Goal: Task Accomplishment & Management: Manage account settings

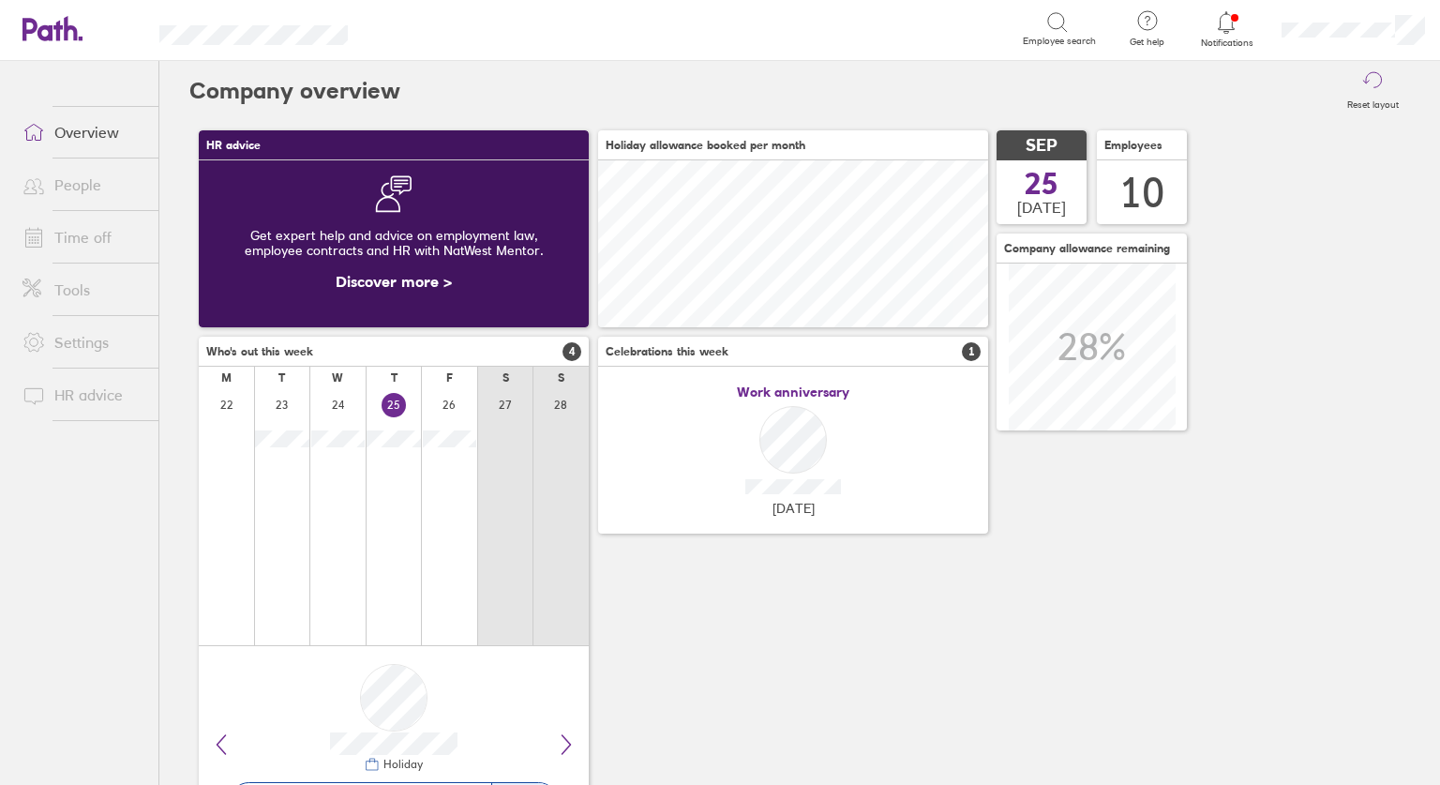
scroll to position [167, 390]
click at [1222, 26] on icon at bounding box center [1226, 22] width 22 height 22
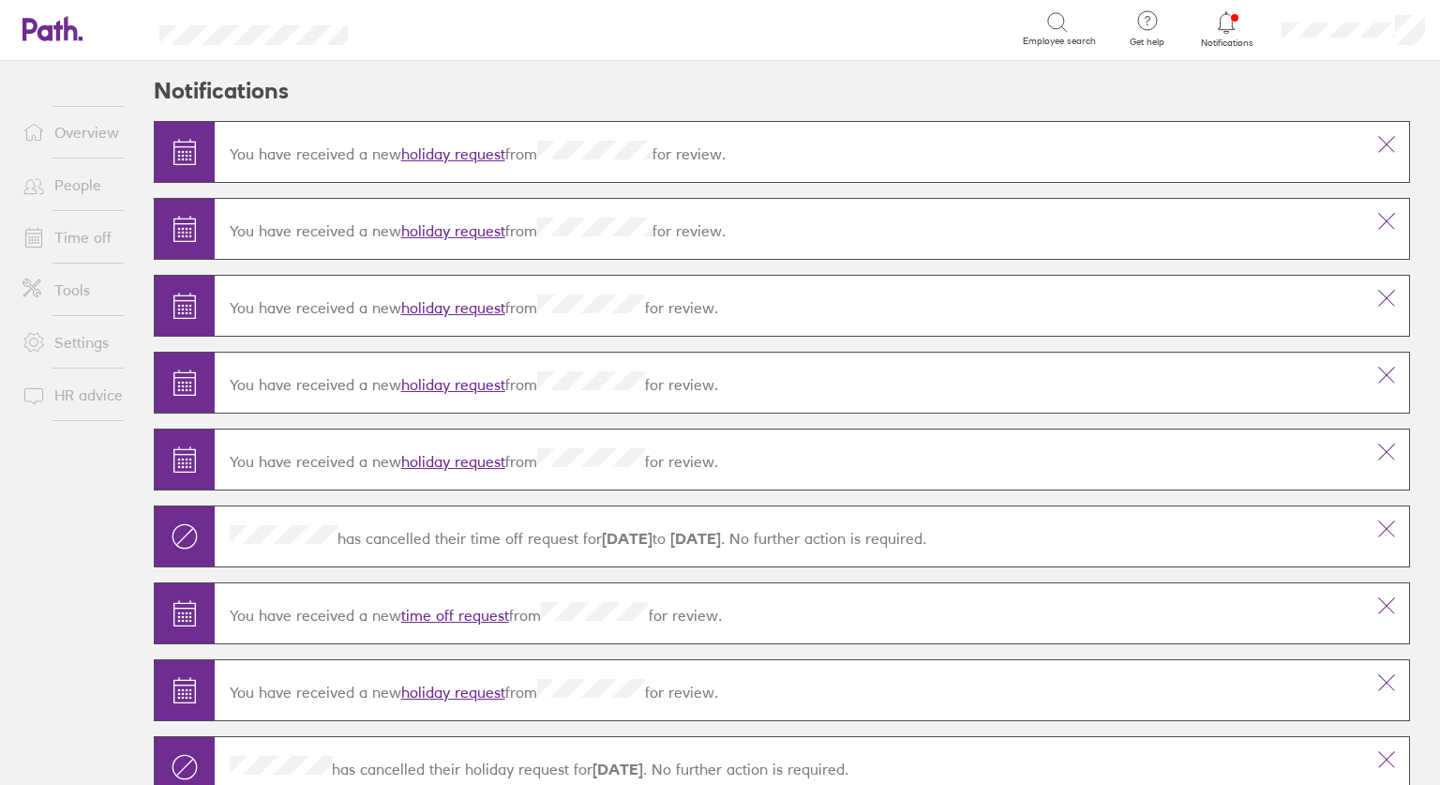
click at [426, 152] on link "holiday request" at bounding box center [453, 153] width 104 height 19
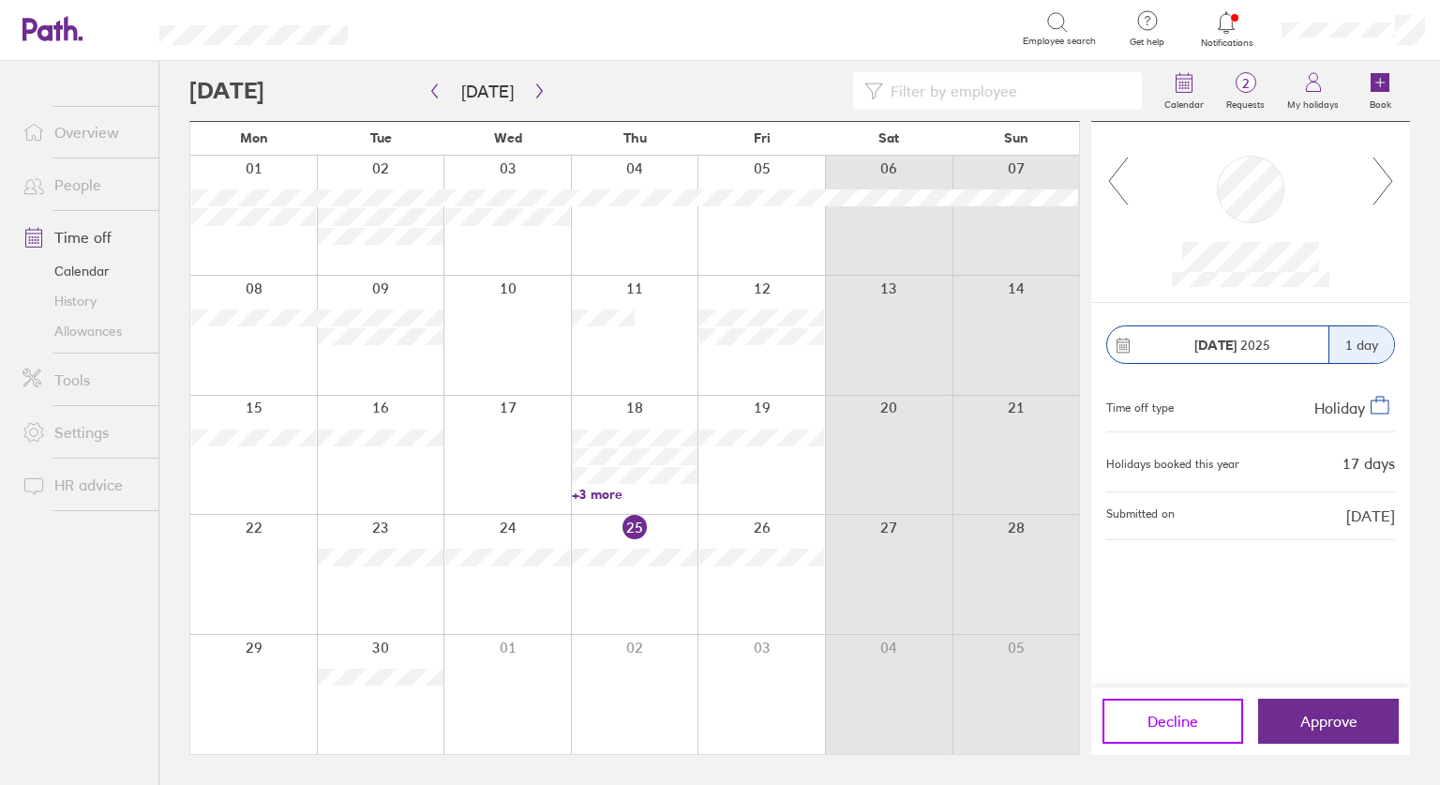
click at [1144, 717] on button "Decline" at bounding box center [1172, 720] width 141 height 45
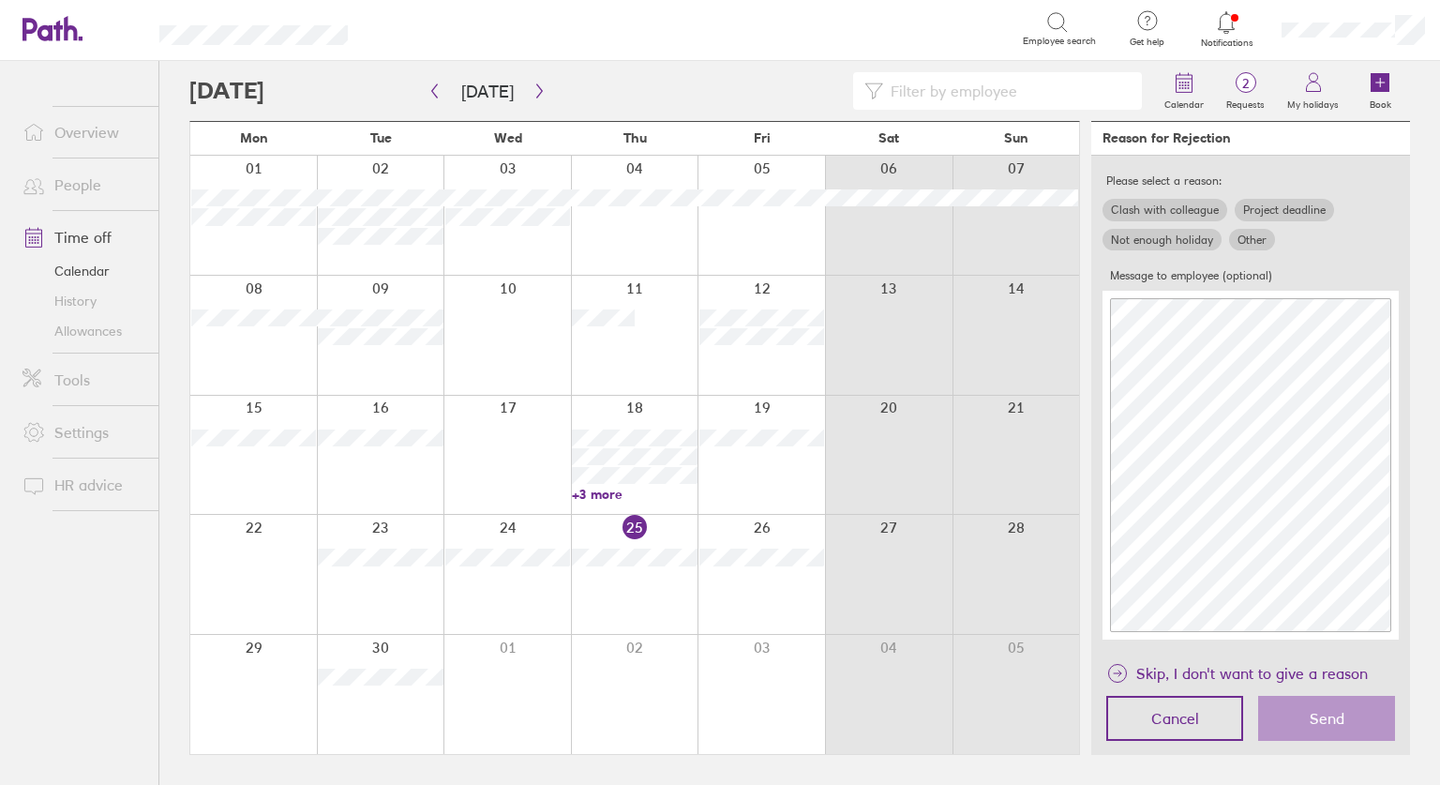
click at [1243, 240] on label "Other" at bounding box center [1252, 240] width 46 height 22
click at [0, 0] on input "Other" at bounding box center [0, 0] width 0 height 0
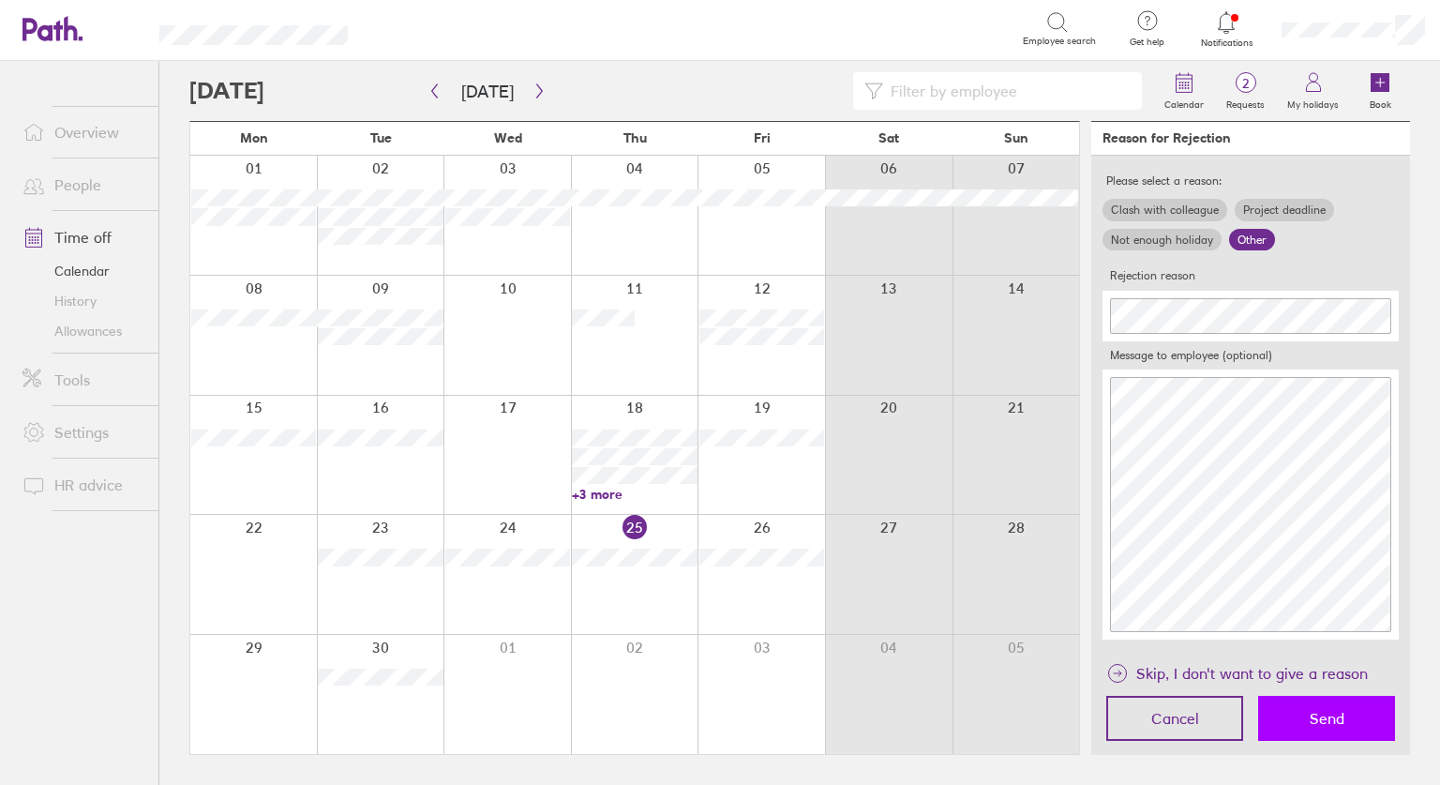
click at [1316, 705] on button "Send" at bounding box center [1326, 718] width 137 height 45
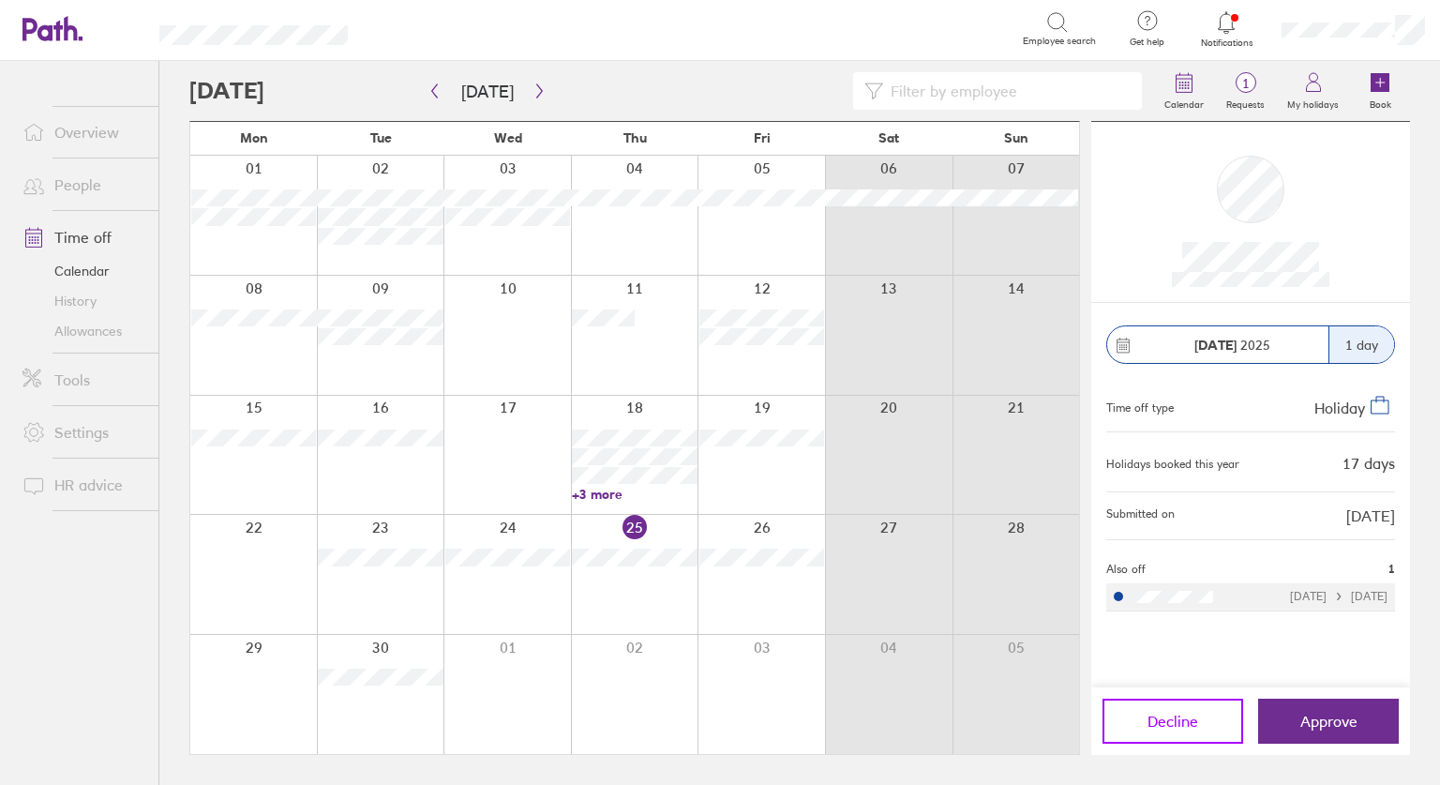
click at [1183, 720] on span "Decline" at bounding box center [1172, 720] width 51 height 17
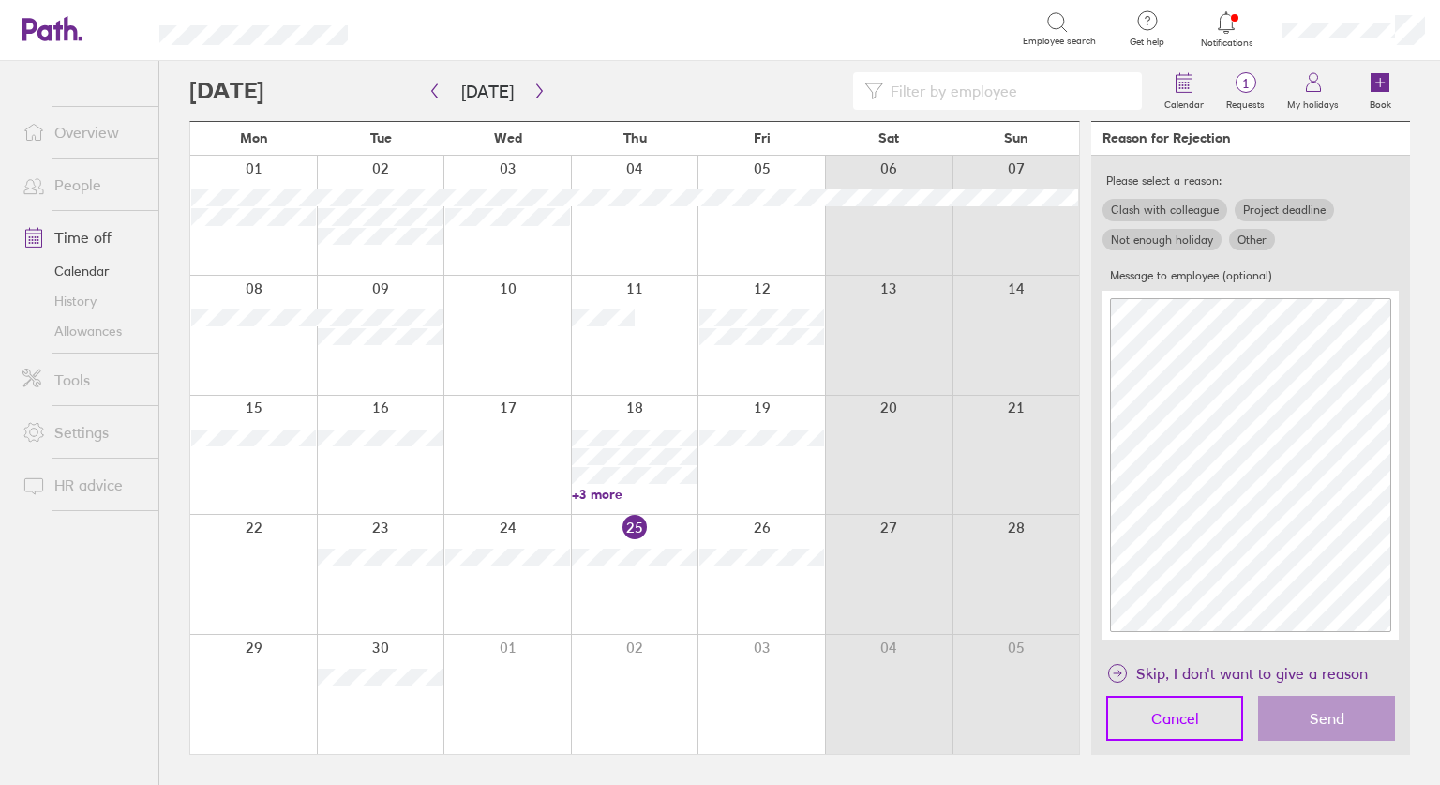
click at [1177, 718] on span "Cancel" at bounding box center [1175, 718] width 48 height 17
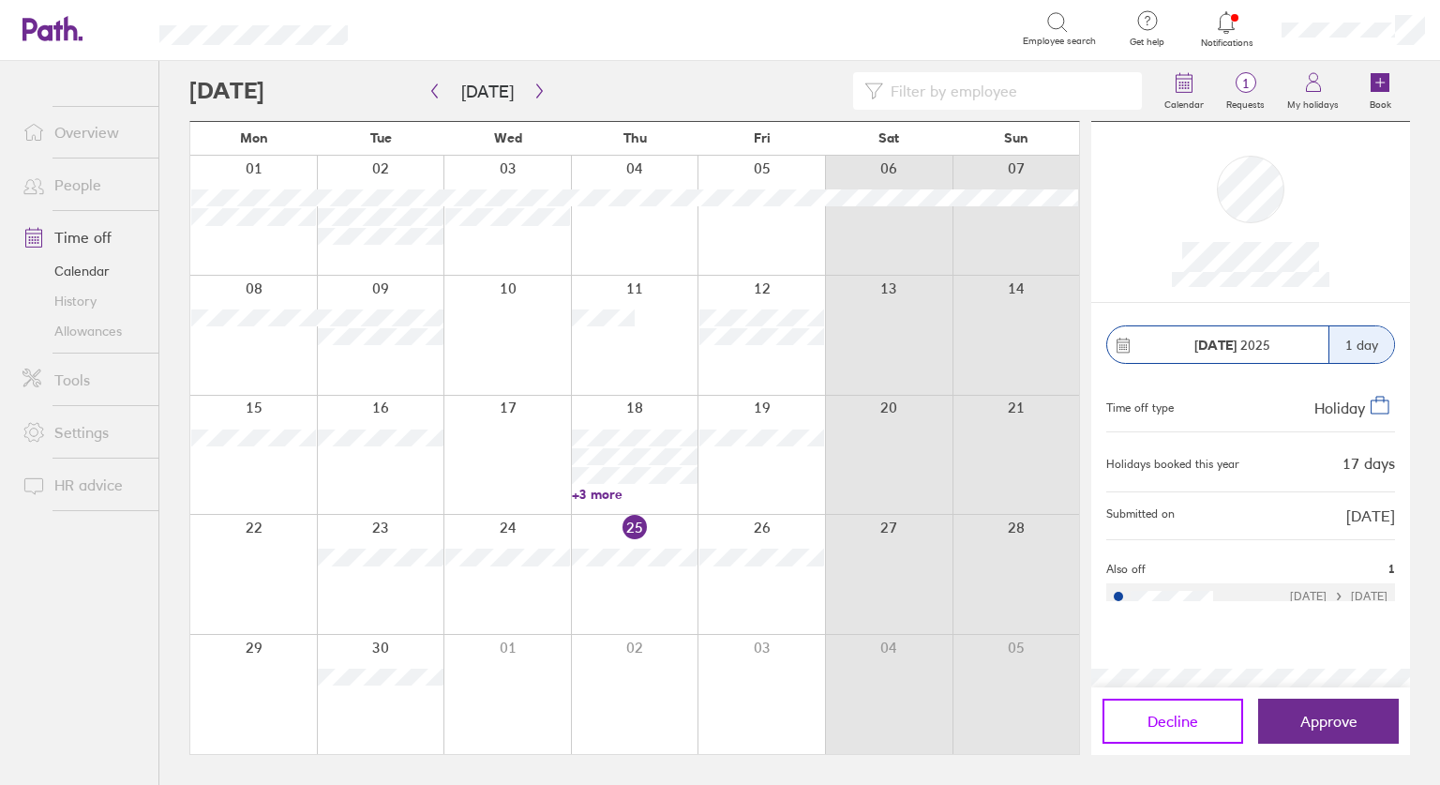
click at [1189, 718] on span "Decline" at bounding box center [1172, 720] width 51 height 17
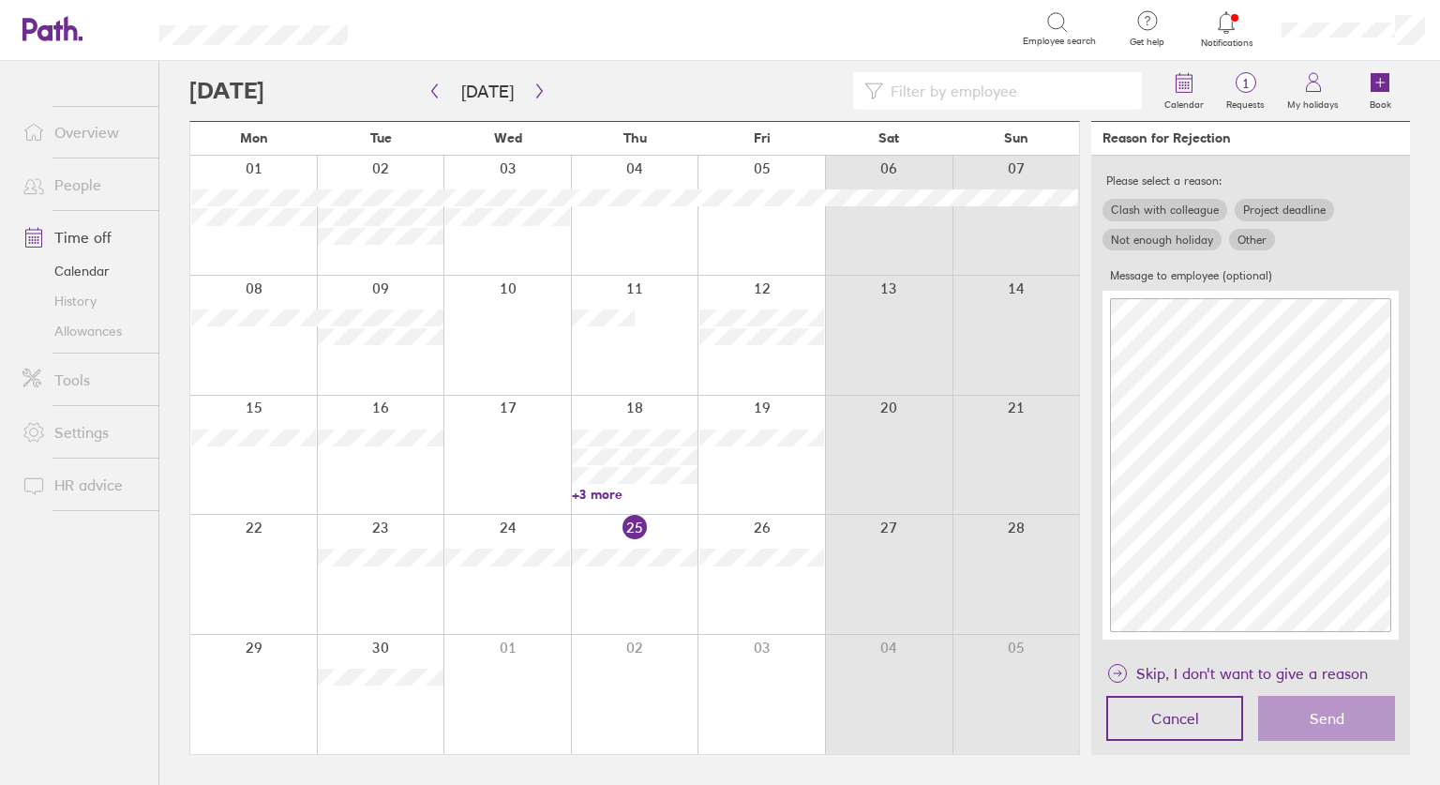
click at [1245, 243] on label "Other" at bounding box center [1252, 240] width 46 height 22
click at [0, 0] on input "Other" at bounding box center [0, 0] width 0 height 0
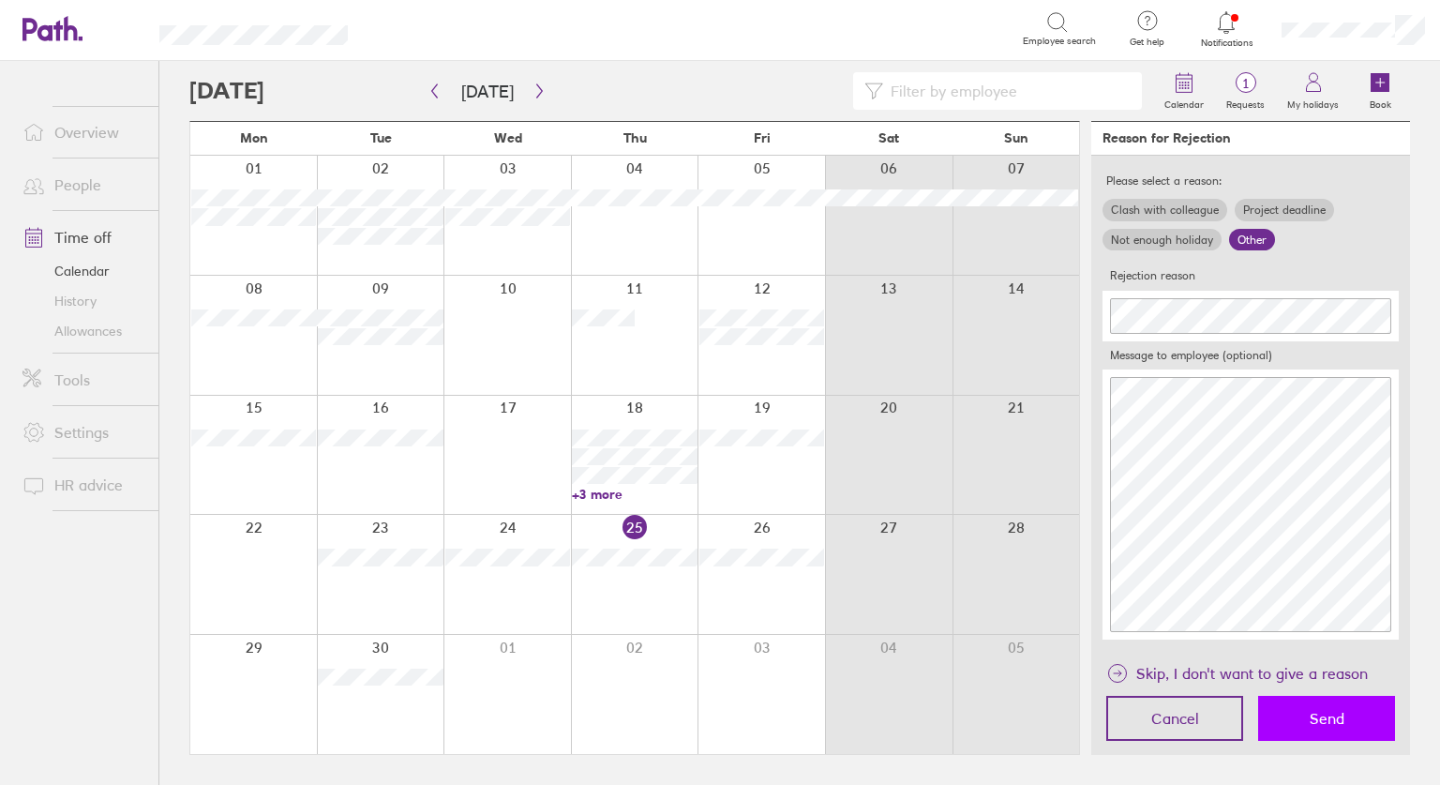
click at [1320, 717] on span "Send" at bounding box center [1327, 718] width 35 height 17
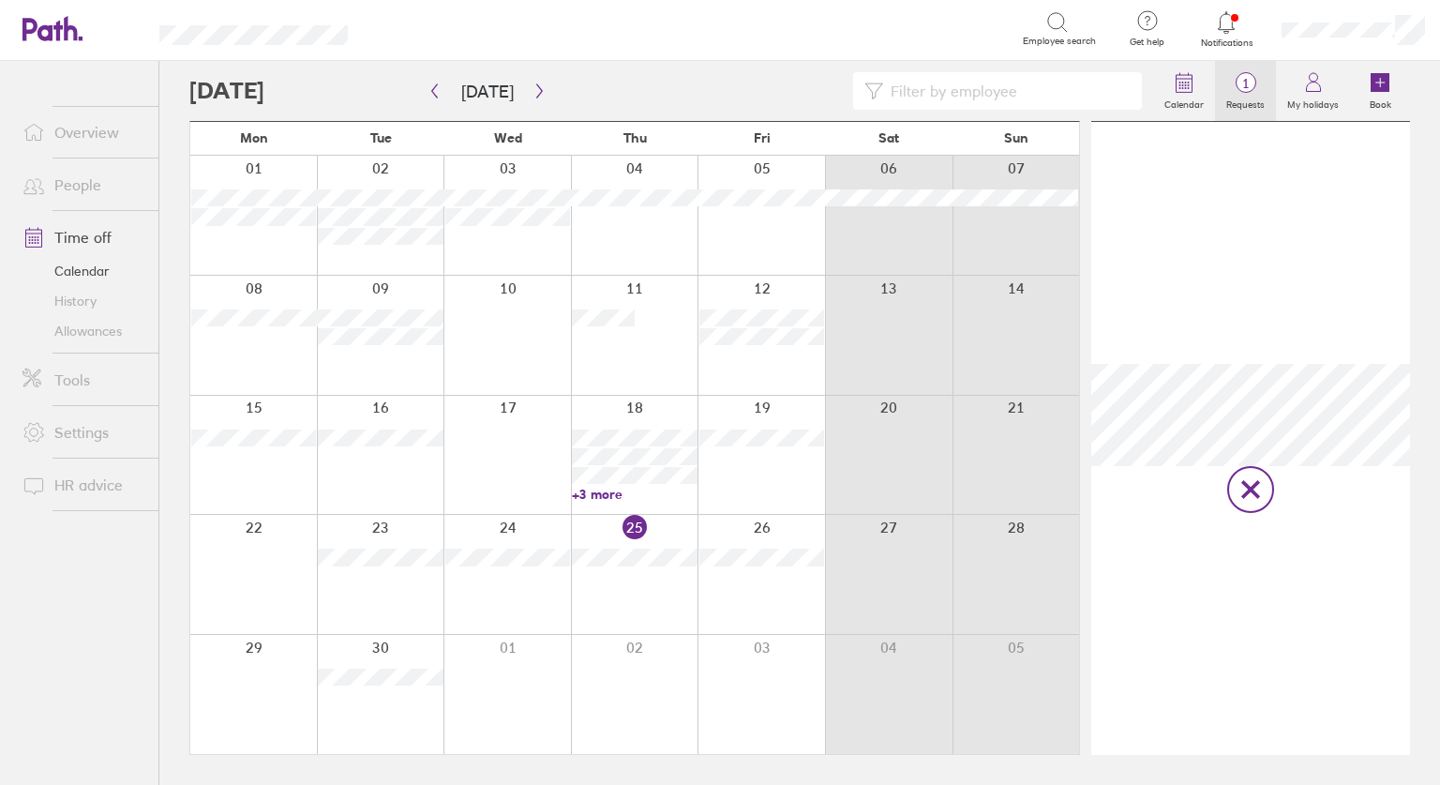
click at [1246, 95] on label "Requests" at bounding box center [1245, 102] width 61 height 17
click at [1177, 724] on div "No pending holiday requests" at bounding box center [1250, 438] width 319 height 633
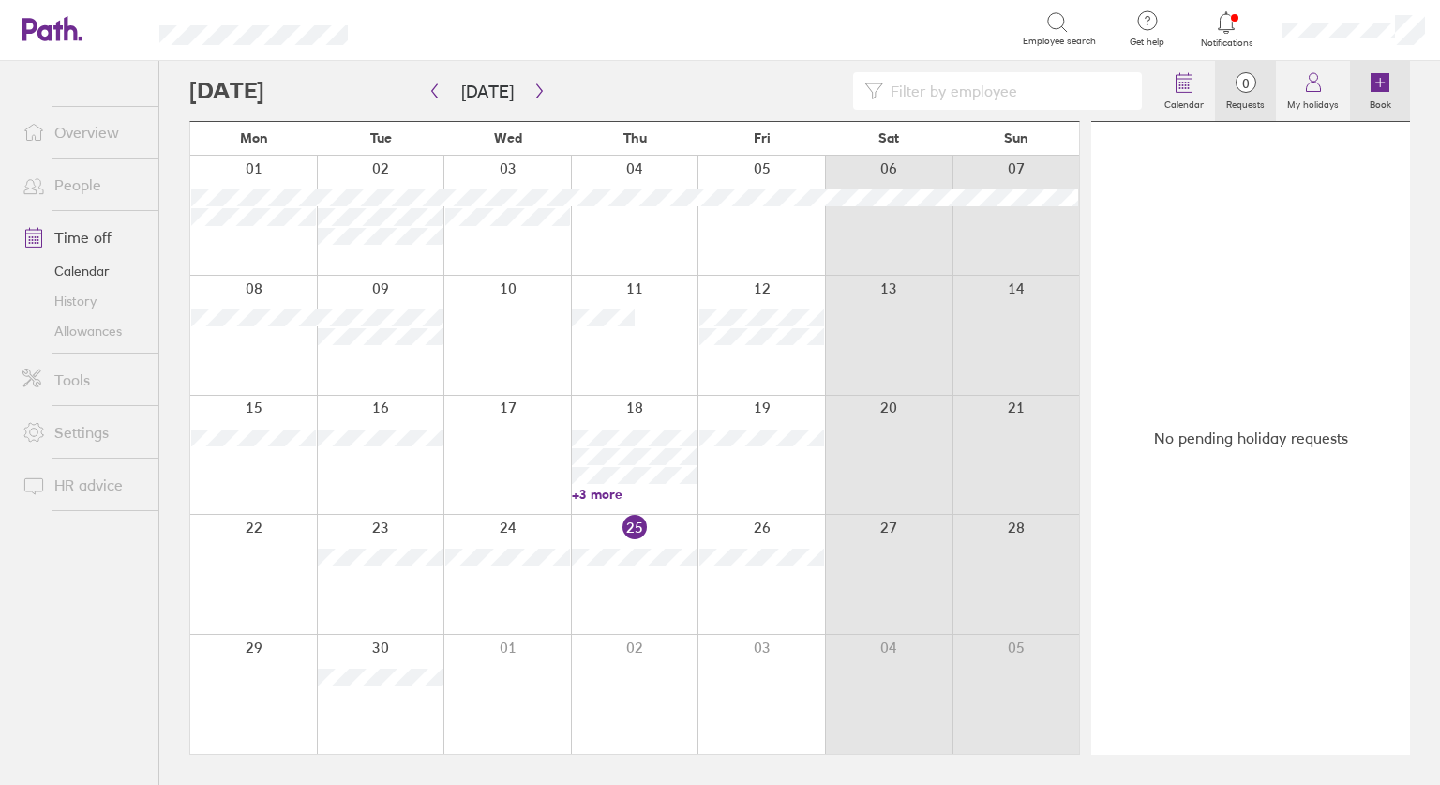
click at [1383, 78] on icon at bounding box center [1380, 82] width 19 height 19
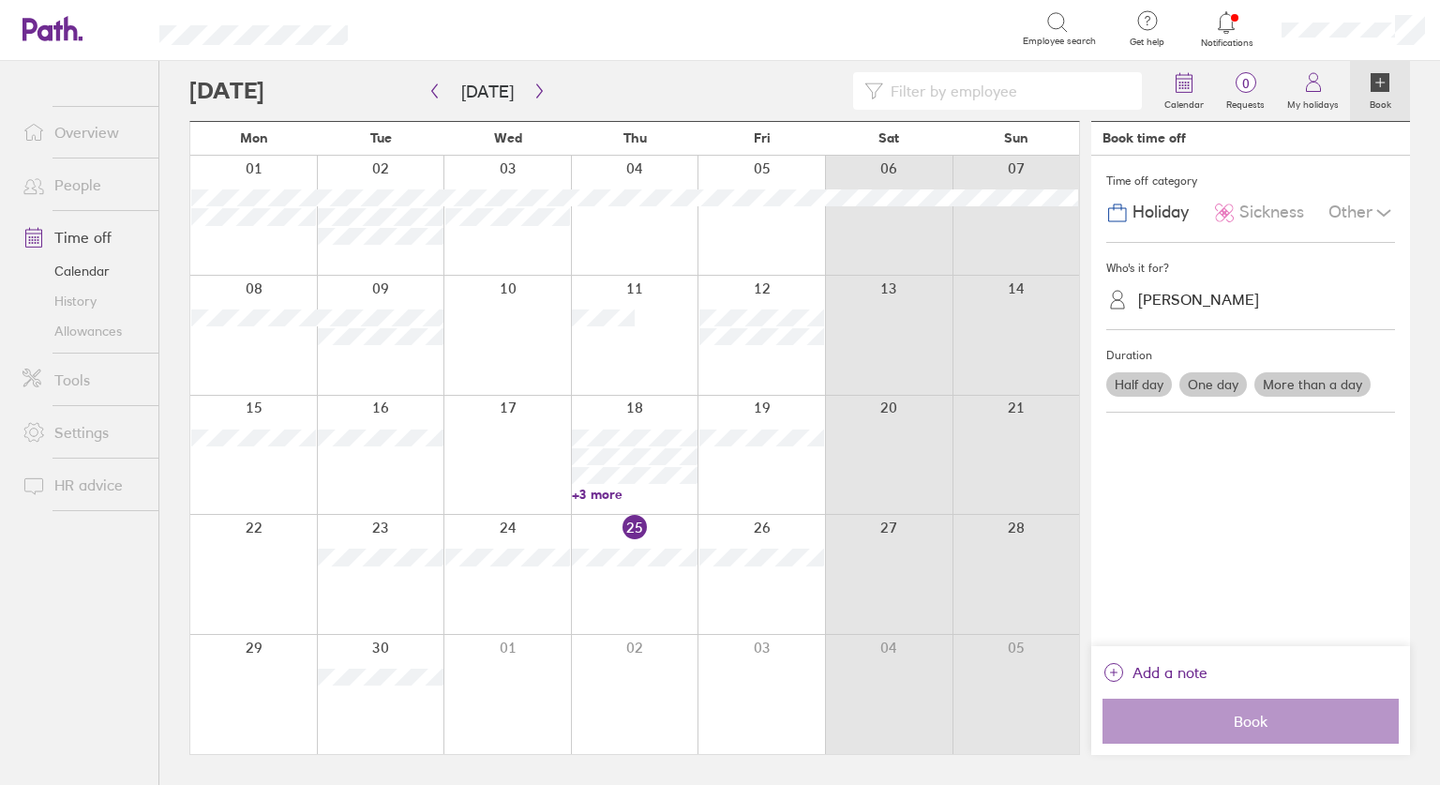
click at [1141, 211] on span "Holiday" at bounding box center [1160, 212] width 56 height 20
click at [1179, 307] on div "[PERSON_NAME]" at bounding box center [1198, 300] width 121 height 18
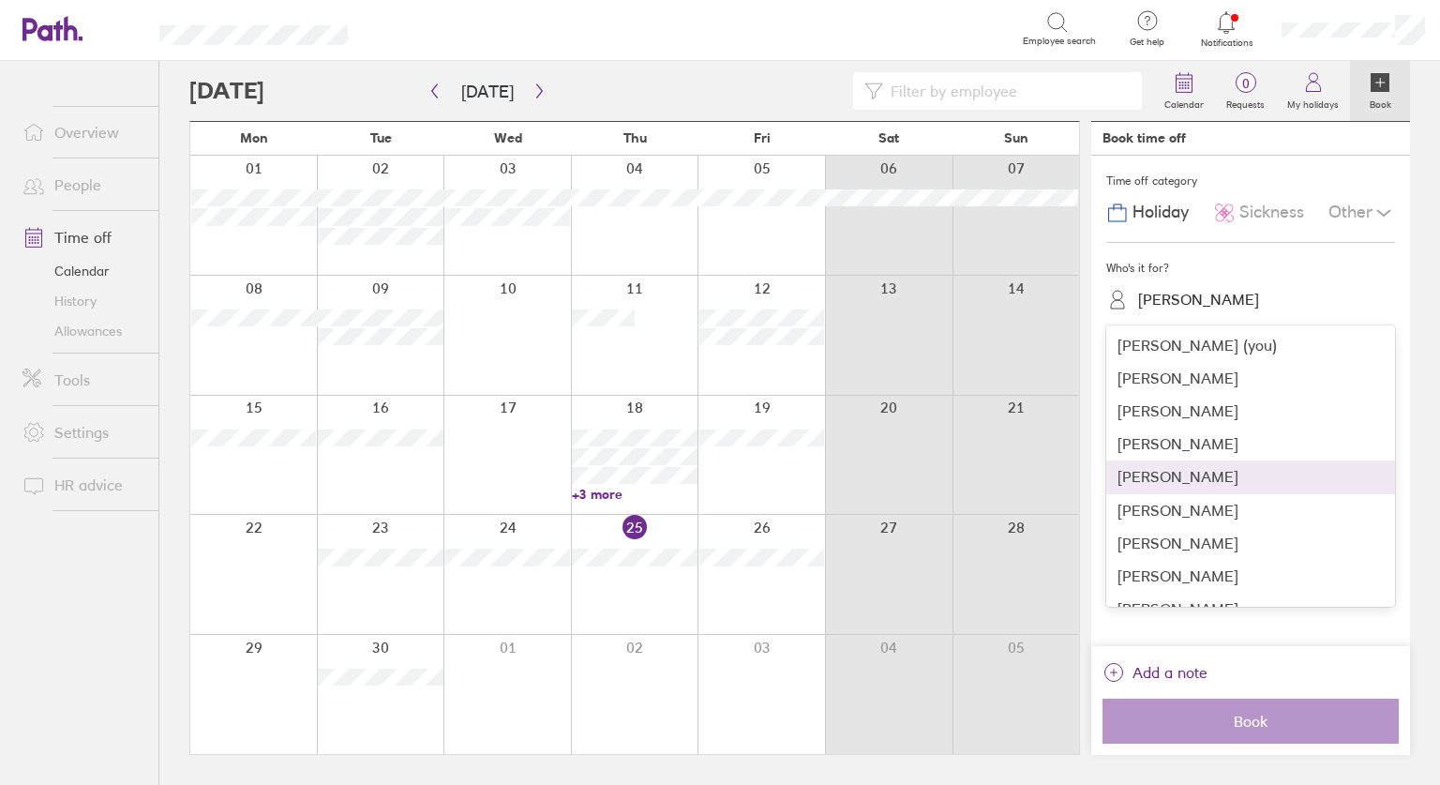
click at [1173, 480] on div "[PERSON_NAME]" at bounding box center [1250, 476] width 289 height 33
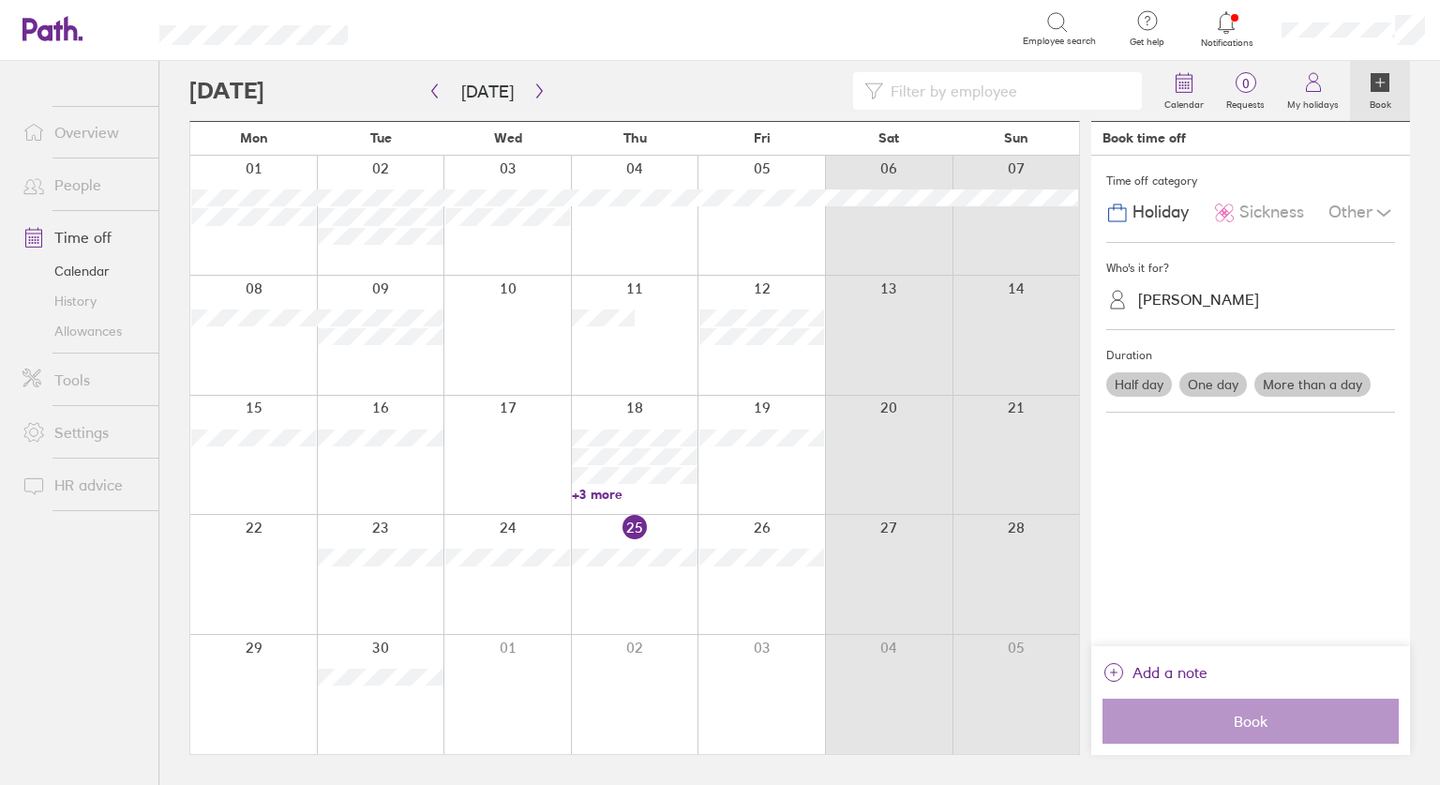
click at [1201, 382] on label "One day" at bounding box center [1212, 384] width 67 height 24
click at [0, 0] on input "One day" at bounding box center [0, 0] width 0 height 0
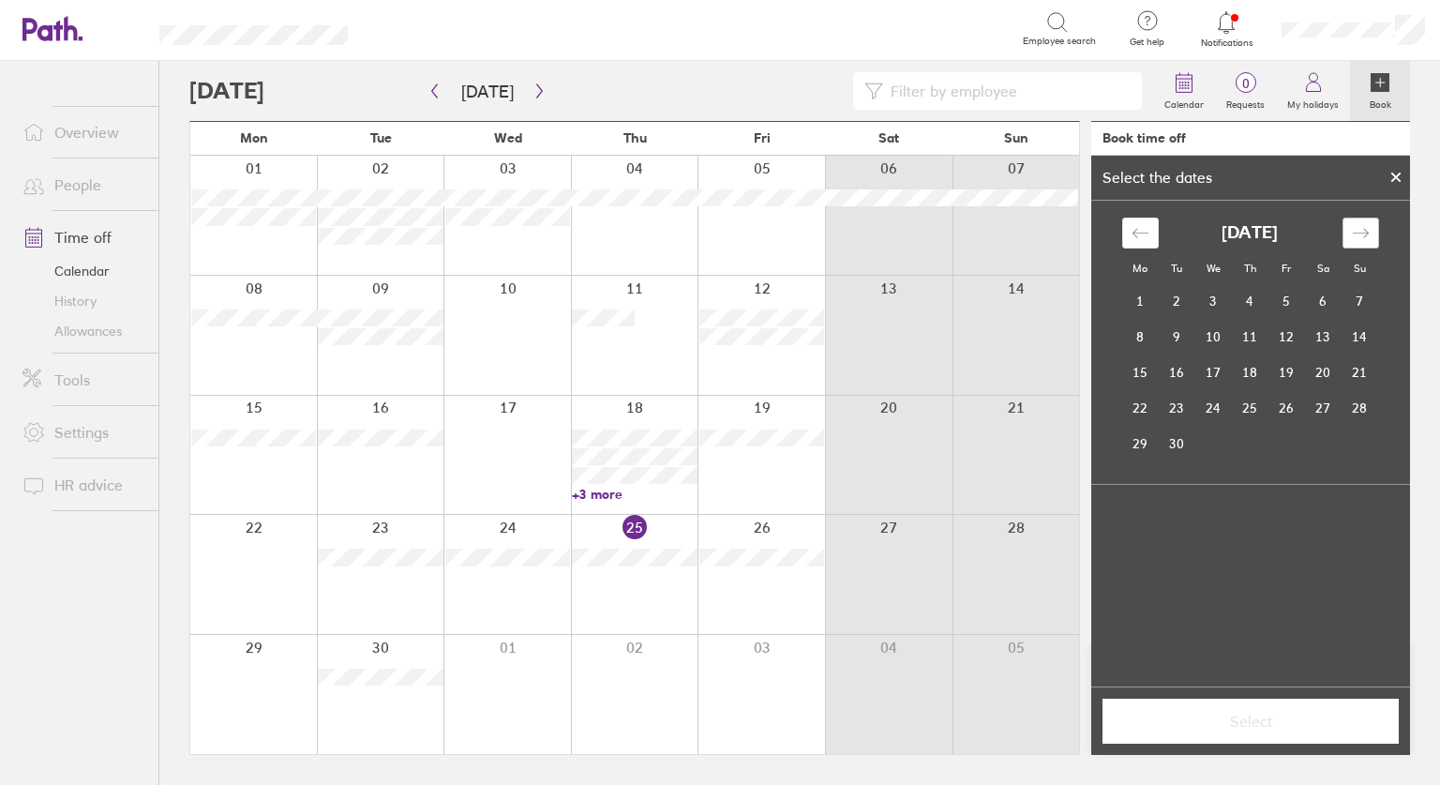
click at [1352, 229] on icon "Move forward to switch to the next month." at bounding box center [1361, 233] width 18 height 18
click at [1386, 172] on div at bounding box center [1396, 177] width 28 height 32
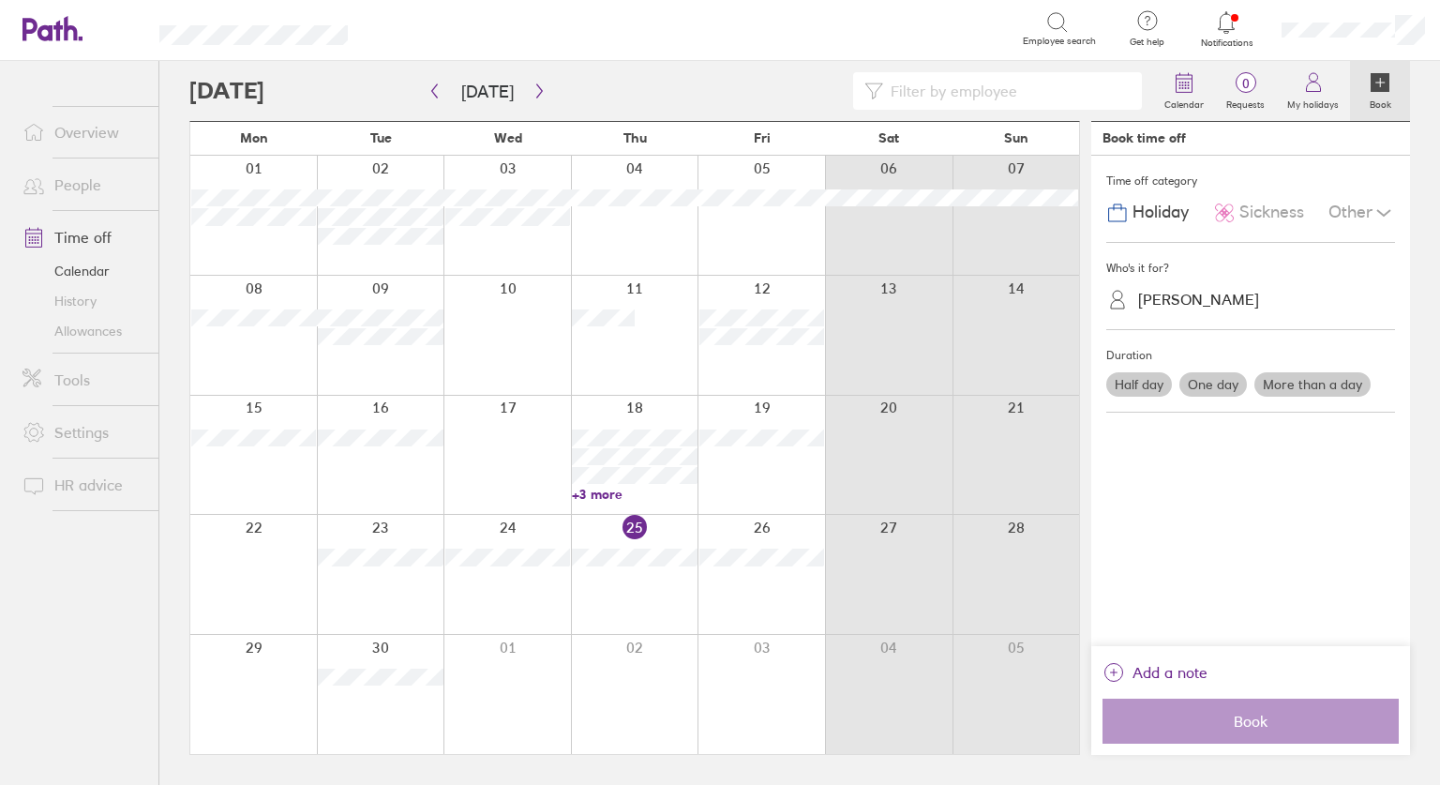
click at [1339, 213] on div "Other" at bounding box center [1361, 213] width 67 height 36
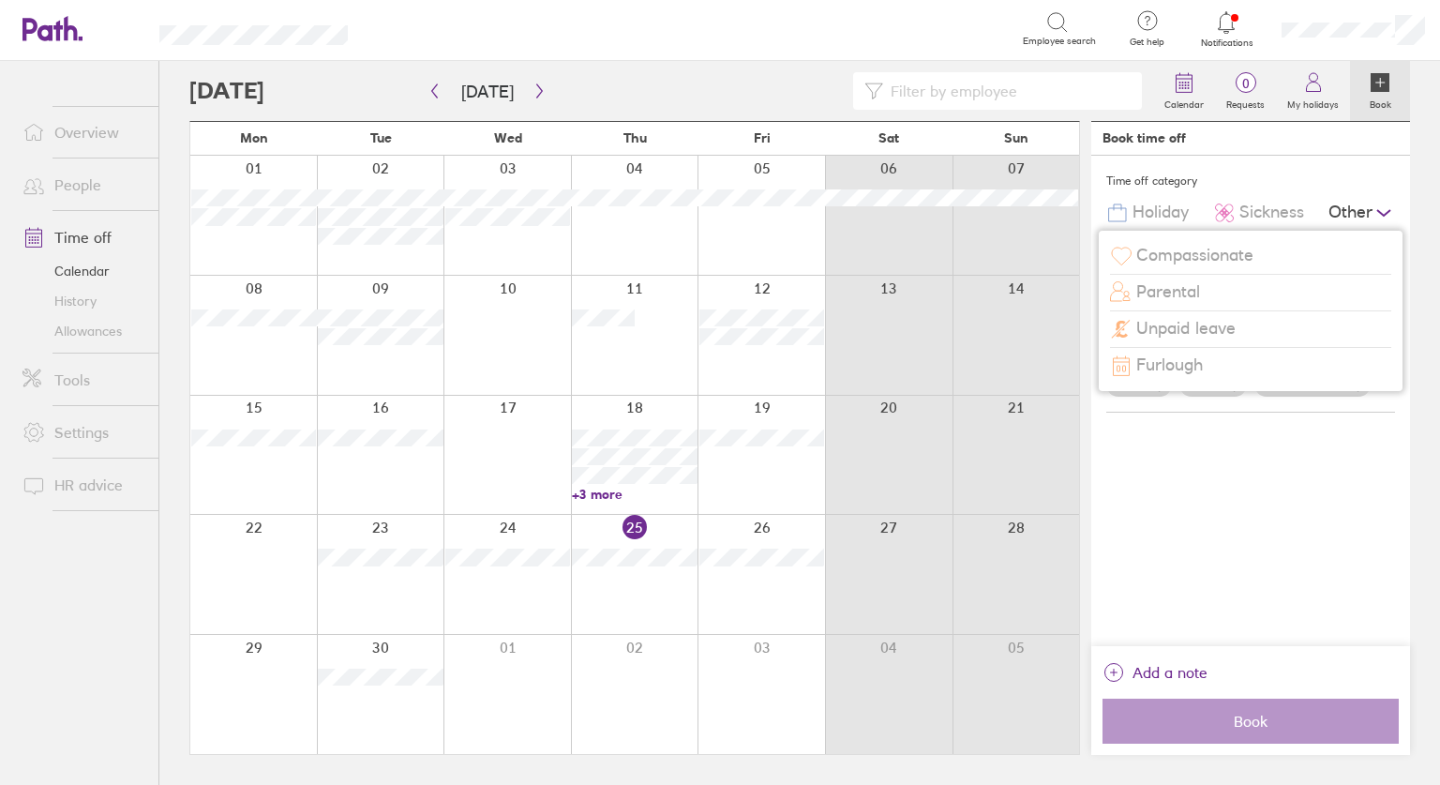
click at [1197, 327] on span "Unpaid leave" at bounding box center [1185, 329] width 99 height 20
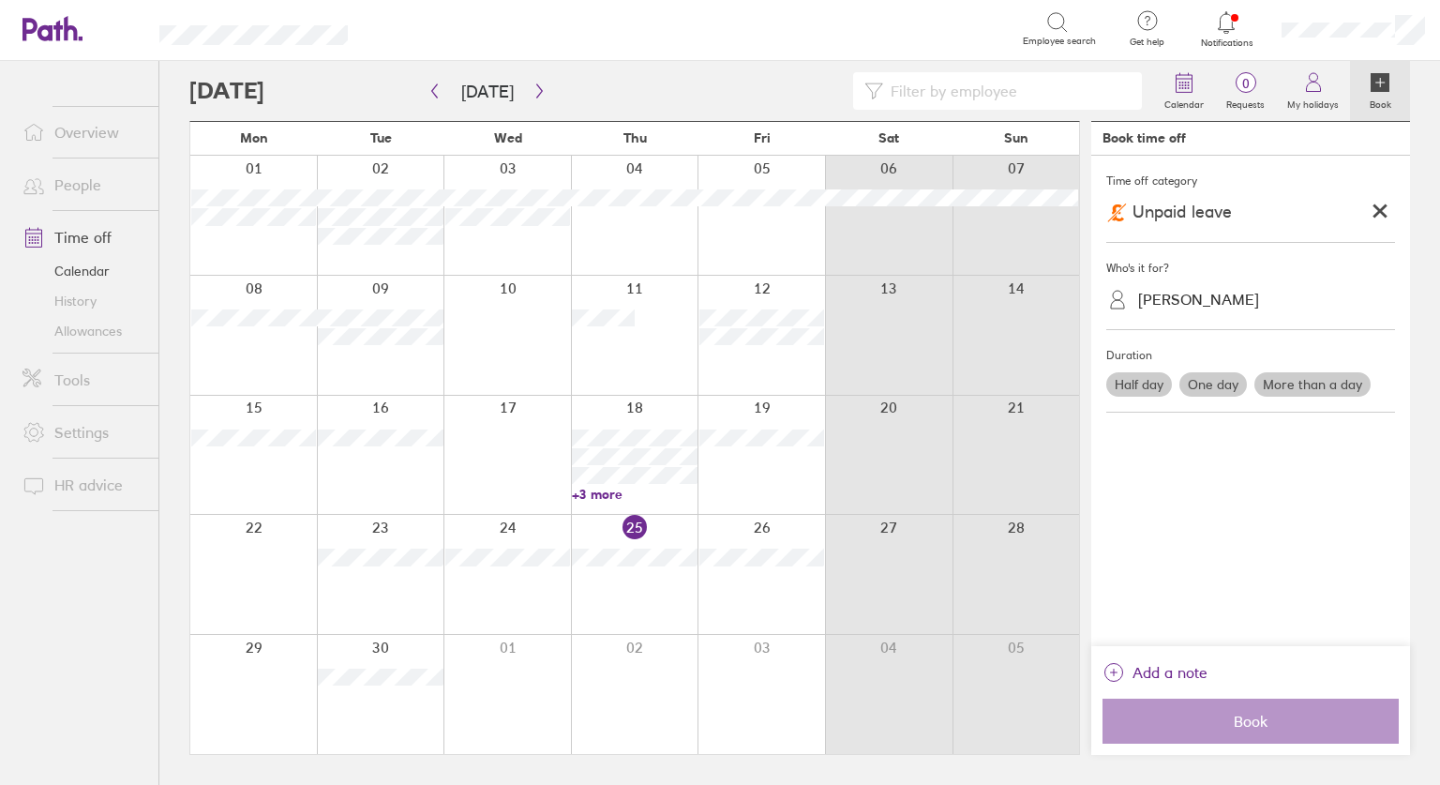
click at [1209, 381] on label "One day" at bounding box center [1212, 384] width 67 height 24
click at [0, 0] on input "One day" at bounding box center [0, 0] width 0 height 0
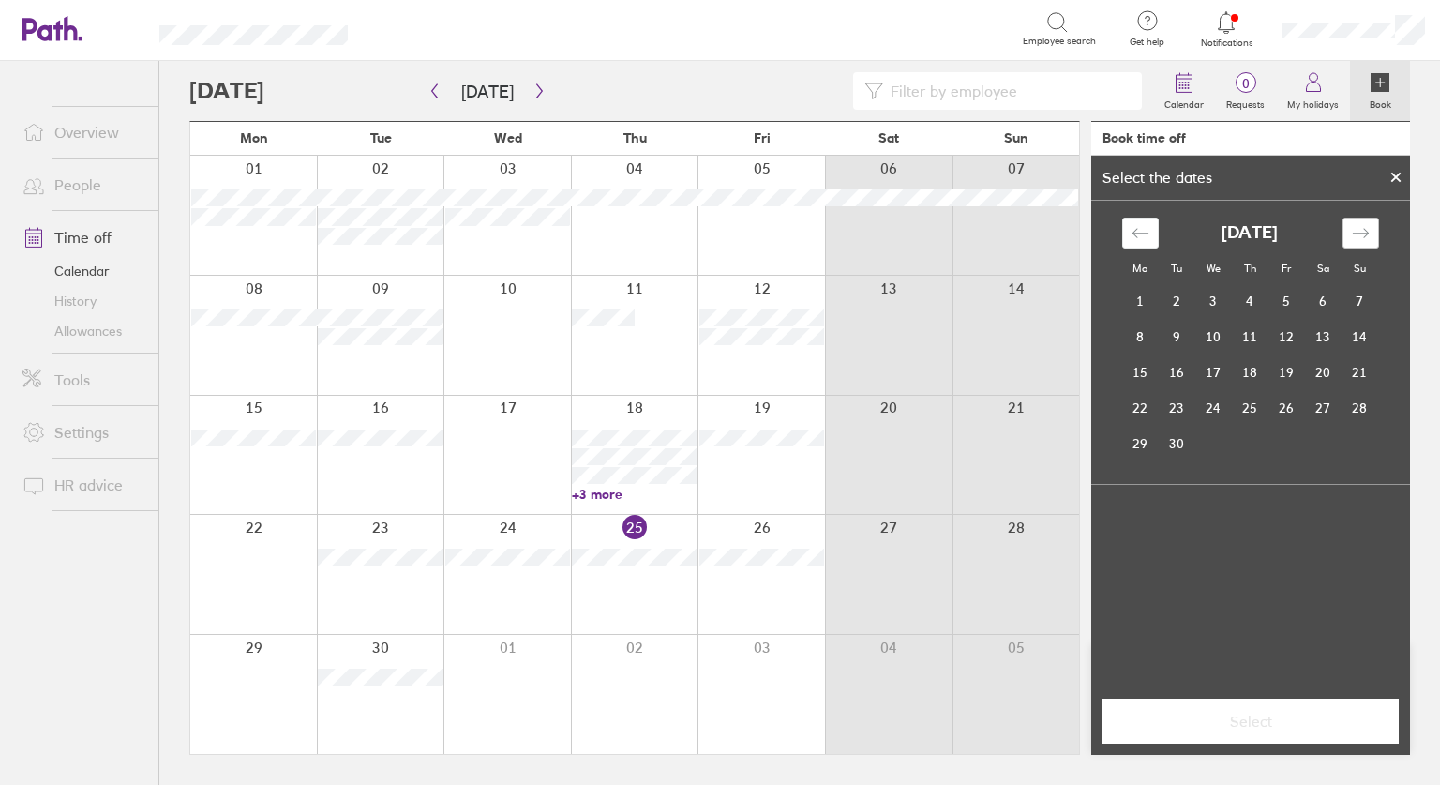
click at [1365, 228] on icon "Move forward to switch to the next month." at bounding box center [1361, 233] width 18 height 18
click at [1287, 299] on td "5" at bounding box center [1286, 302] width 37 height 36
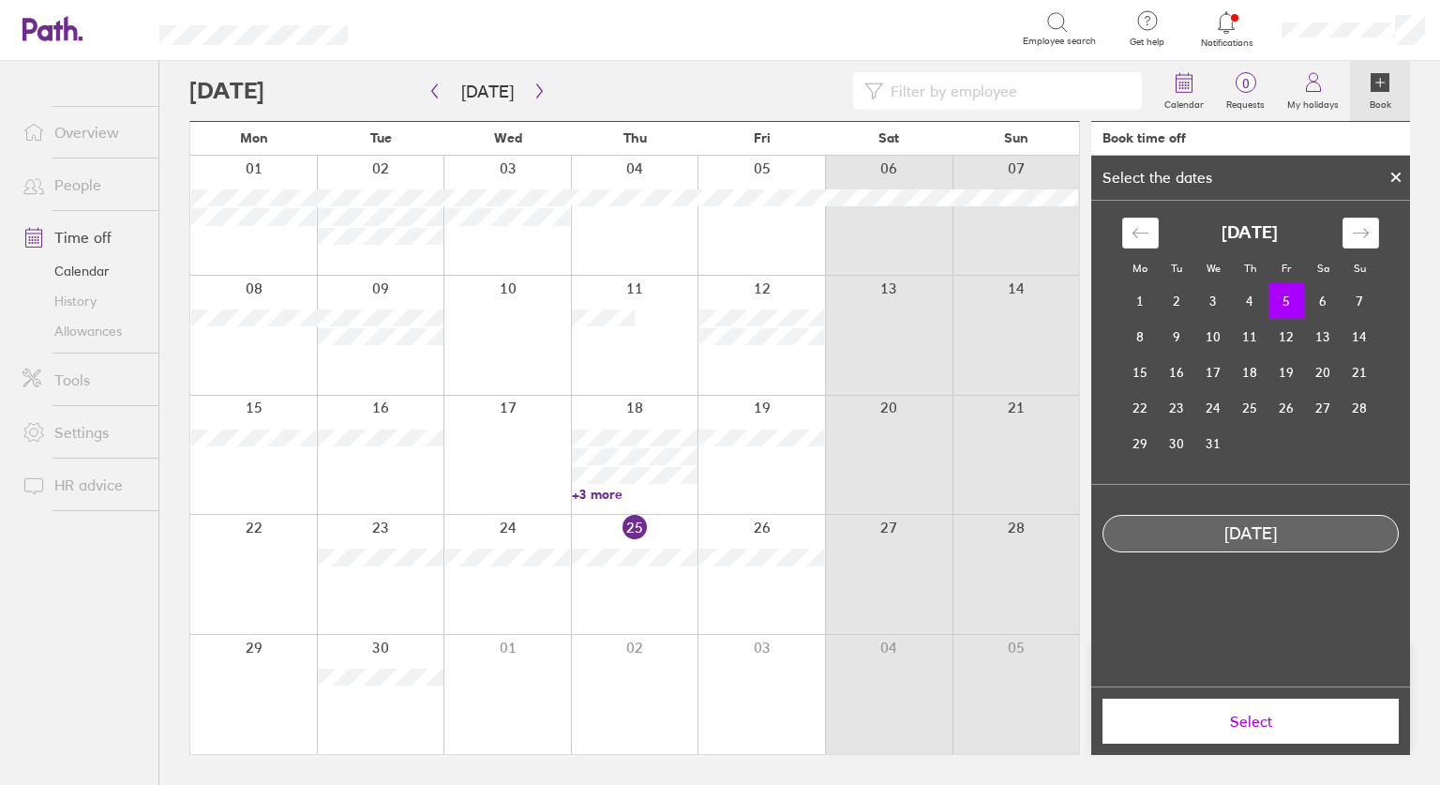
click at [1246, 715] on span "Select" at bounding box center [1251, 720] width 270 height 17
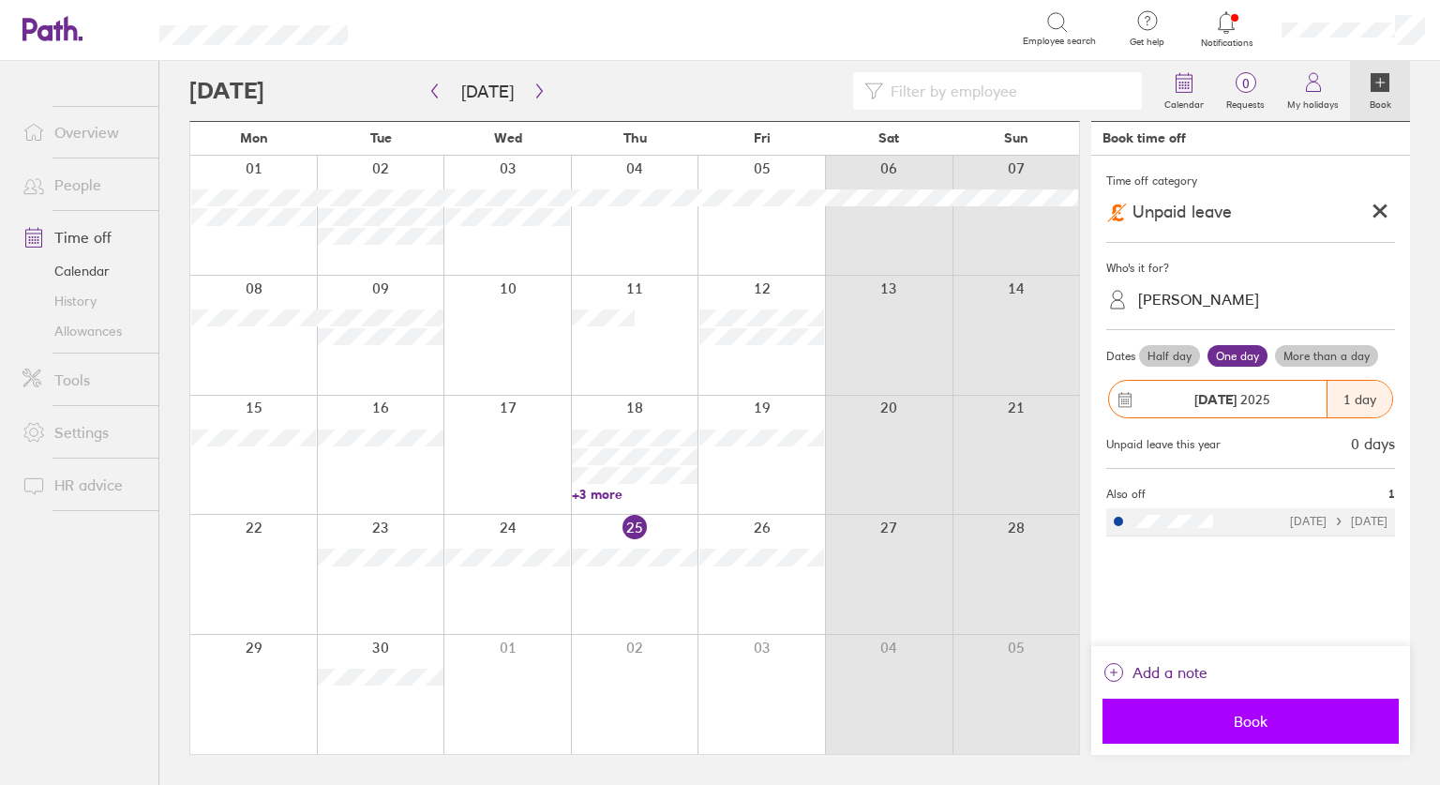
click at [1241, 713] on span "Book" at bounding box center [1251, 720] width 270 height 17
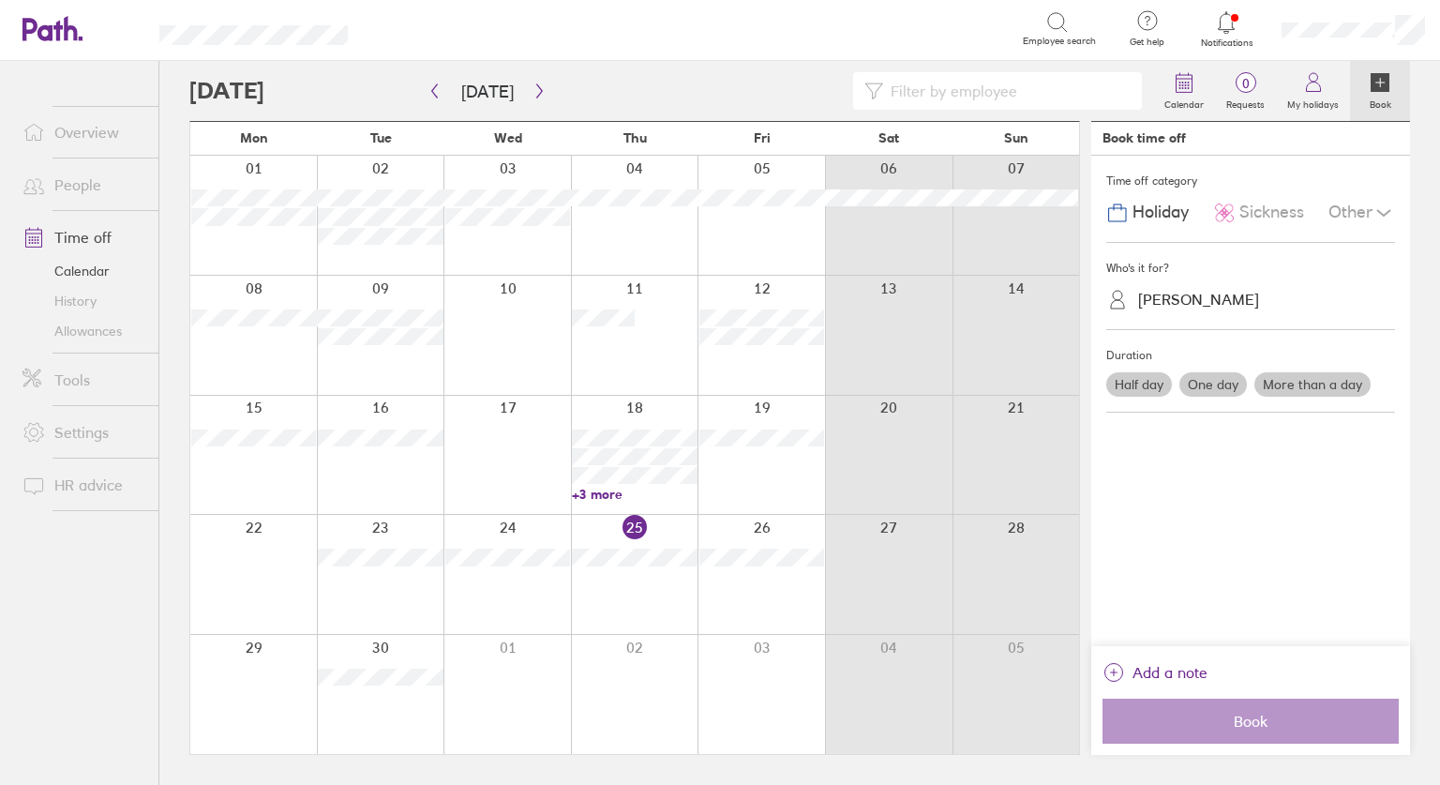
click at [1342, 211] on div "Other" at bounding box center [1361, 213] width 67 height 36
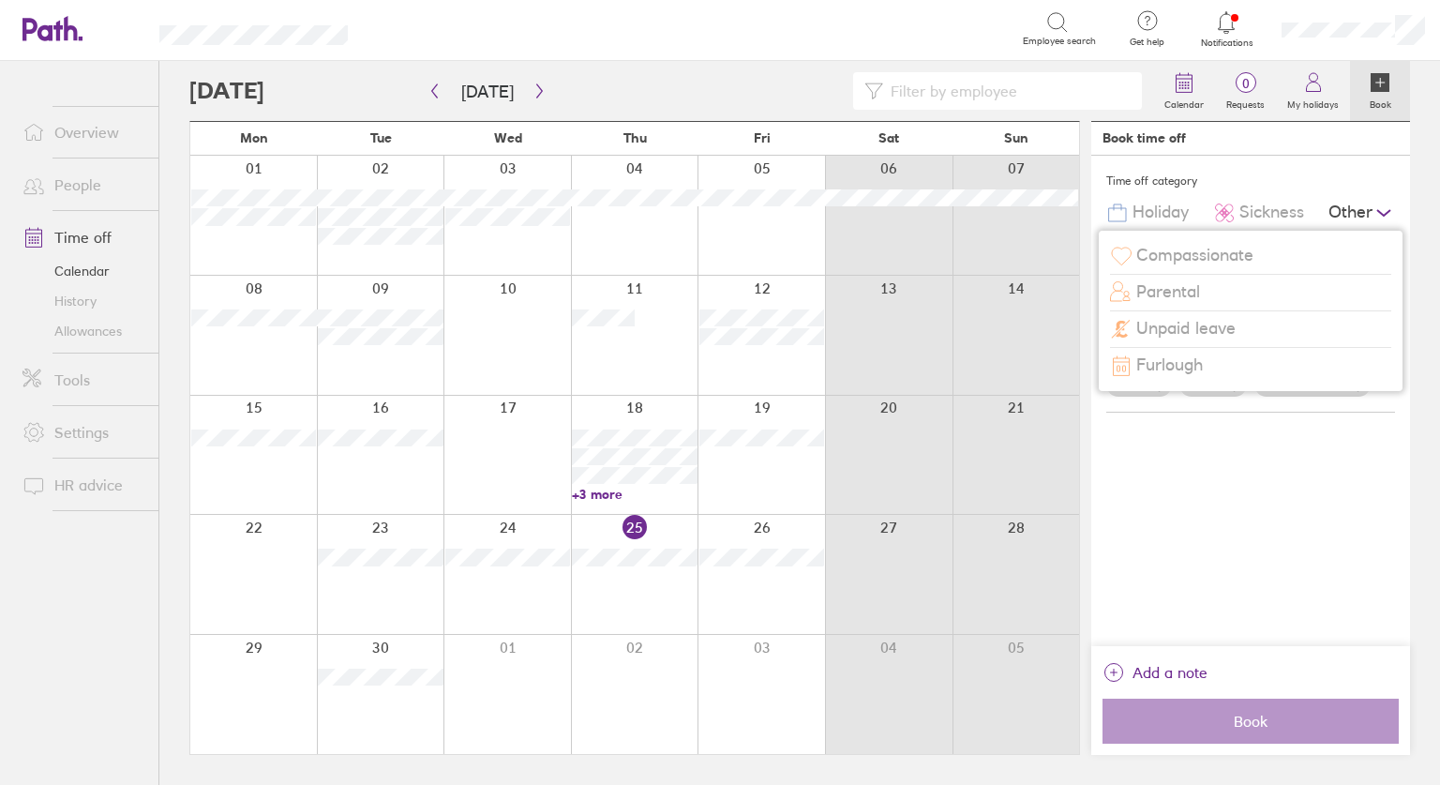
click at [1187, 320] on span "Unpaid leave" at bounding box center [1185, 329] width 99 height 20
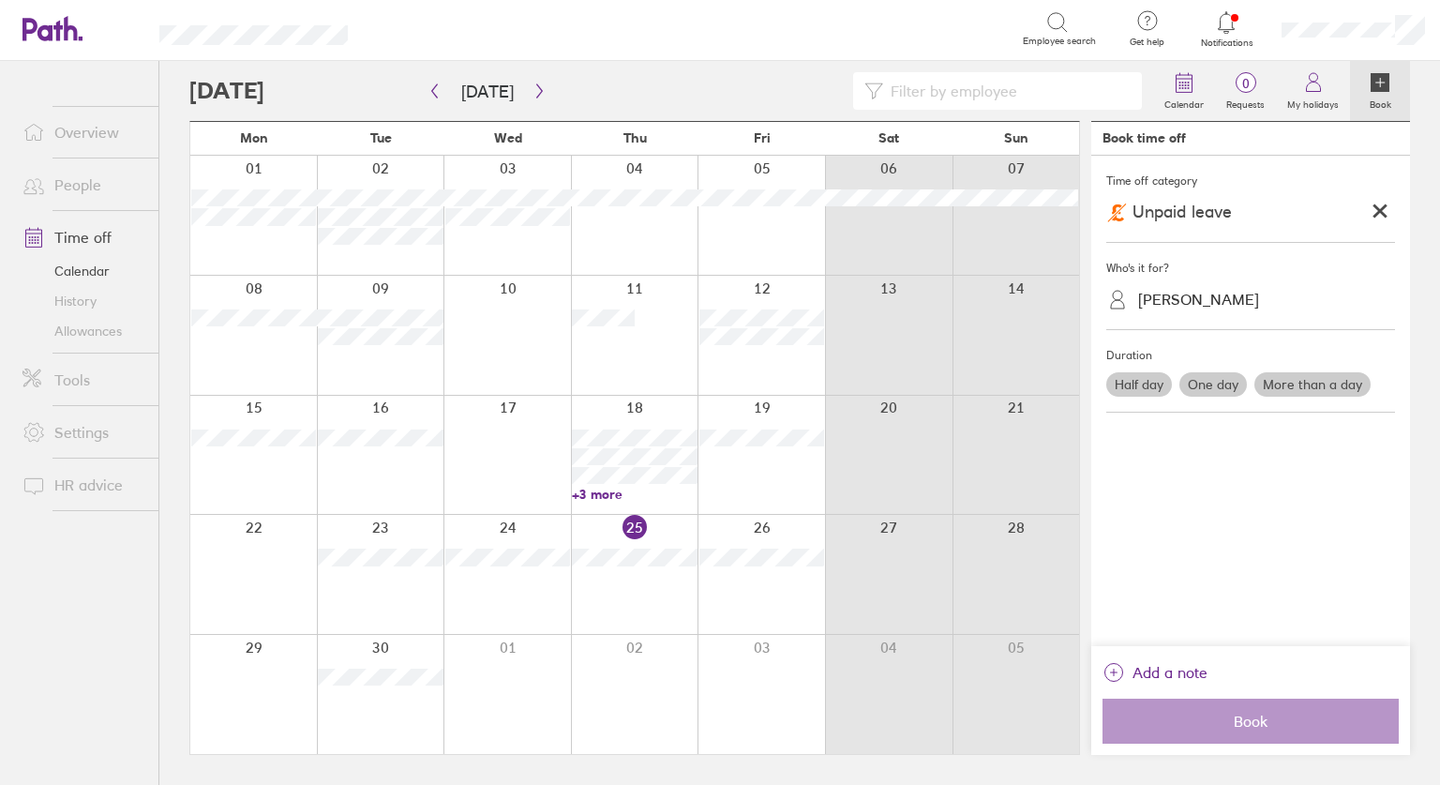
click at [1206, 393] on label "One day" at bounding box center [1212, 384] width 67 height 24
click at [0, 0] on input "One day" at bounding box center [0, 0] width 0 height 0
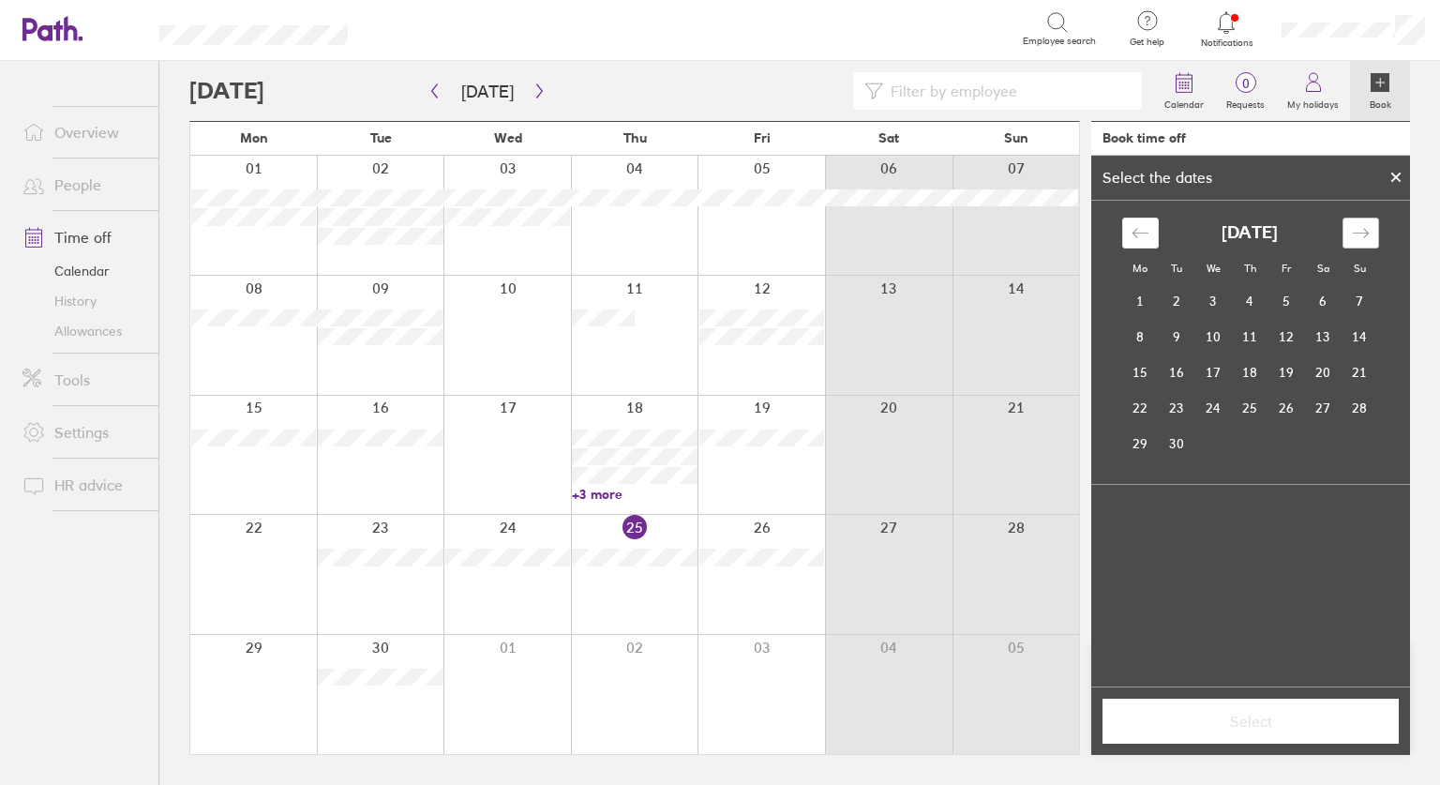
click at [1364, 231] on icon "Move forward to switch to the next month." at bounding box center [1361, 233] width 18 height 18
click at [1363, 232] on icon "Move forward to switch to the next month." at bounding box center [1360, 232] width 16 height 9
click at [1144, 339] on td "8" at bounding box center [1140, 337] width 37 height 36
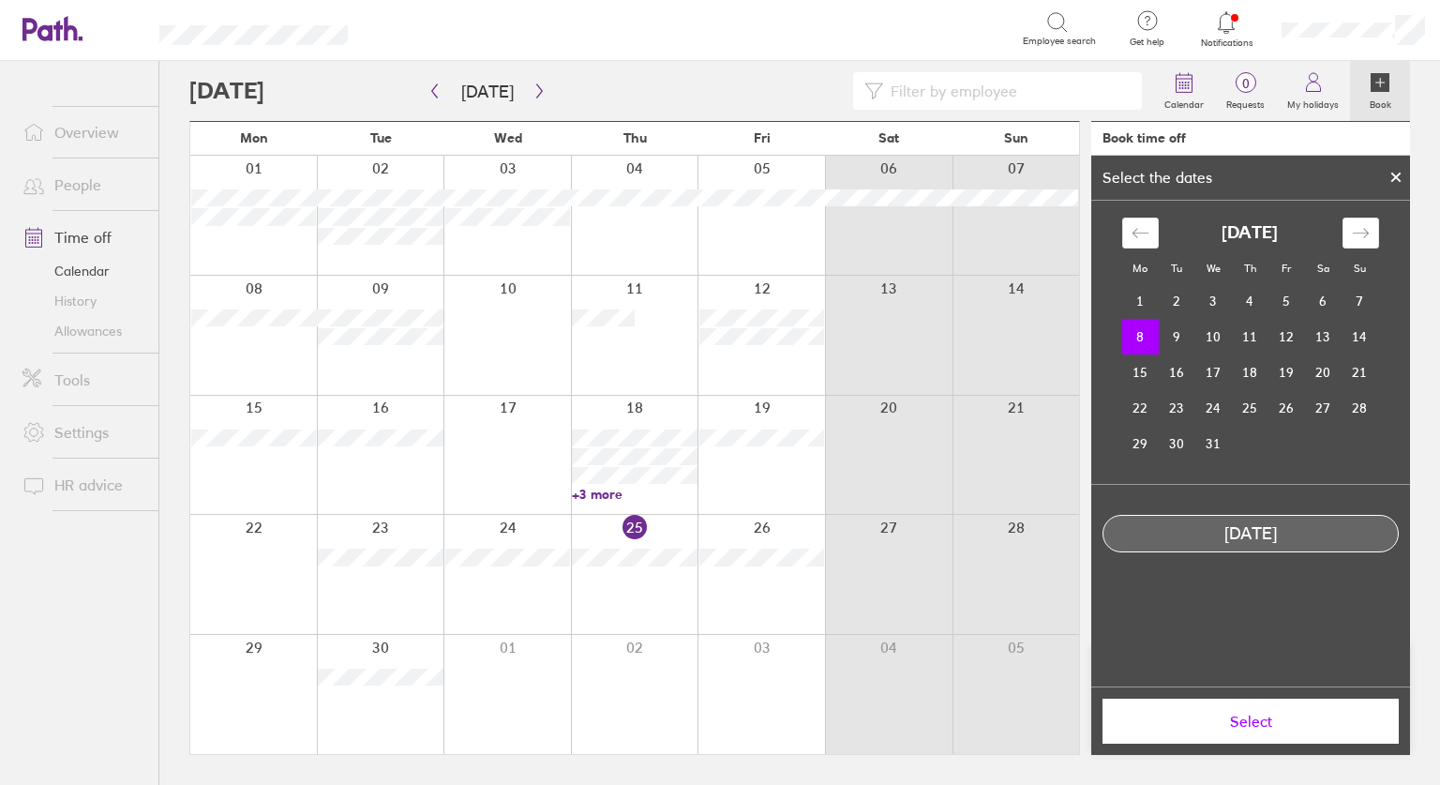
click at [1254, 713] on span "Select" at bounding box center [1251, 720] width 270 height 17
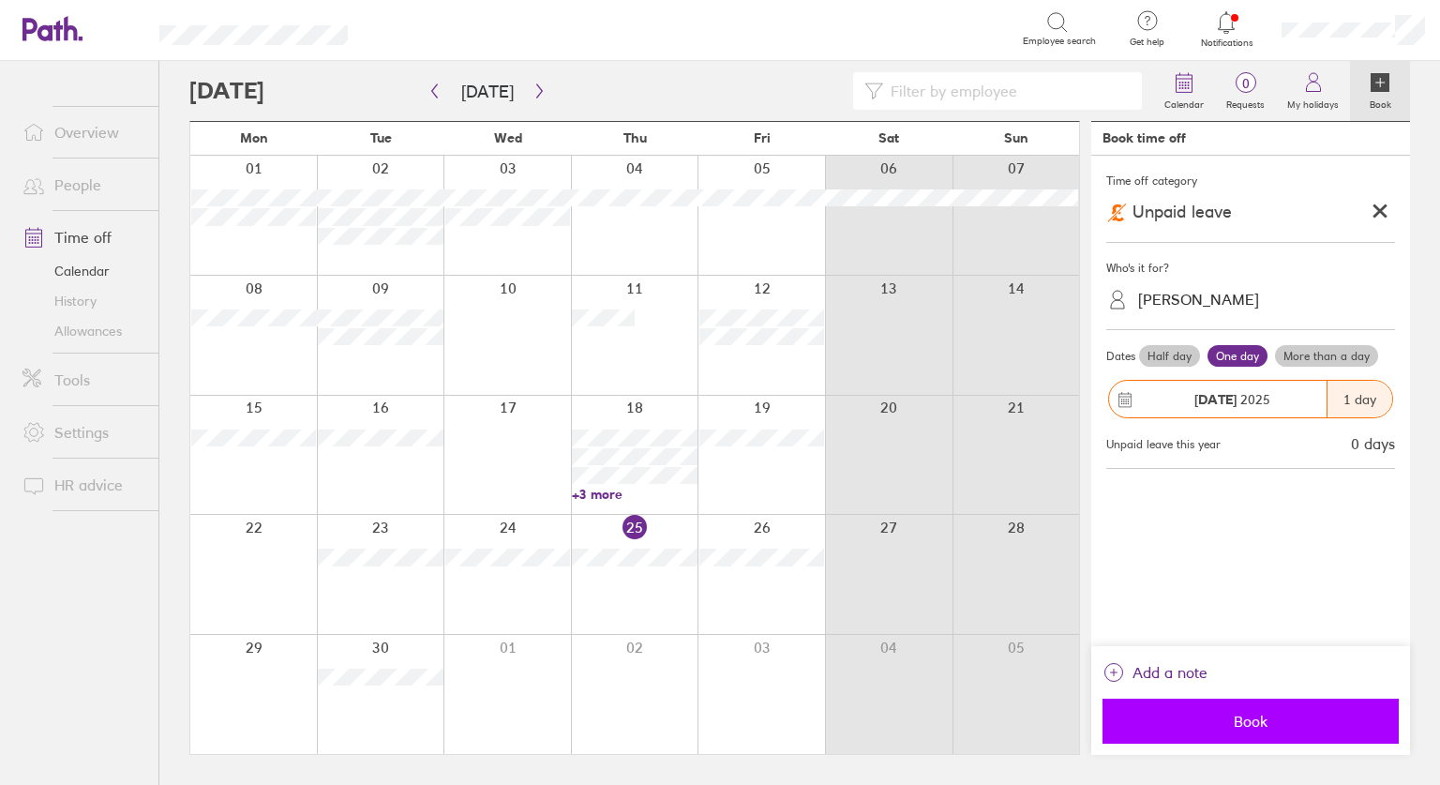
click at [1238, 723] on span "Book" at bounding box center [1251, 720] width 270 height 17
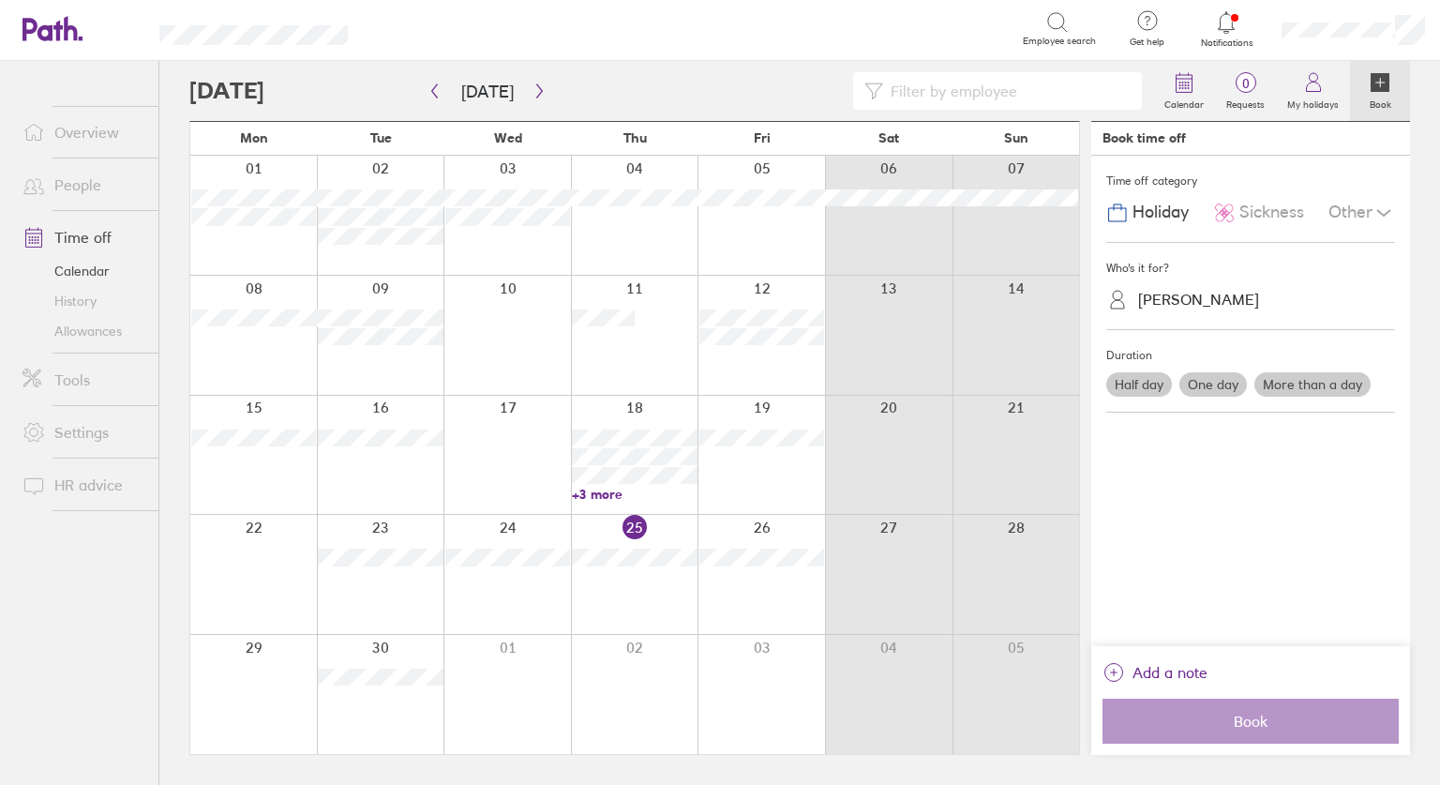
click at [93, 329] on link "Allowances" at bounding box center [82, 331] width 151 height 30
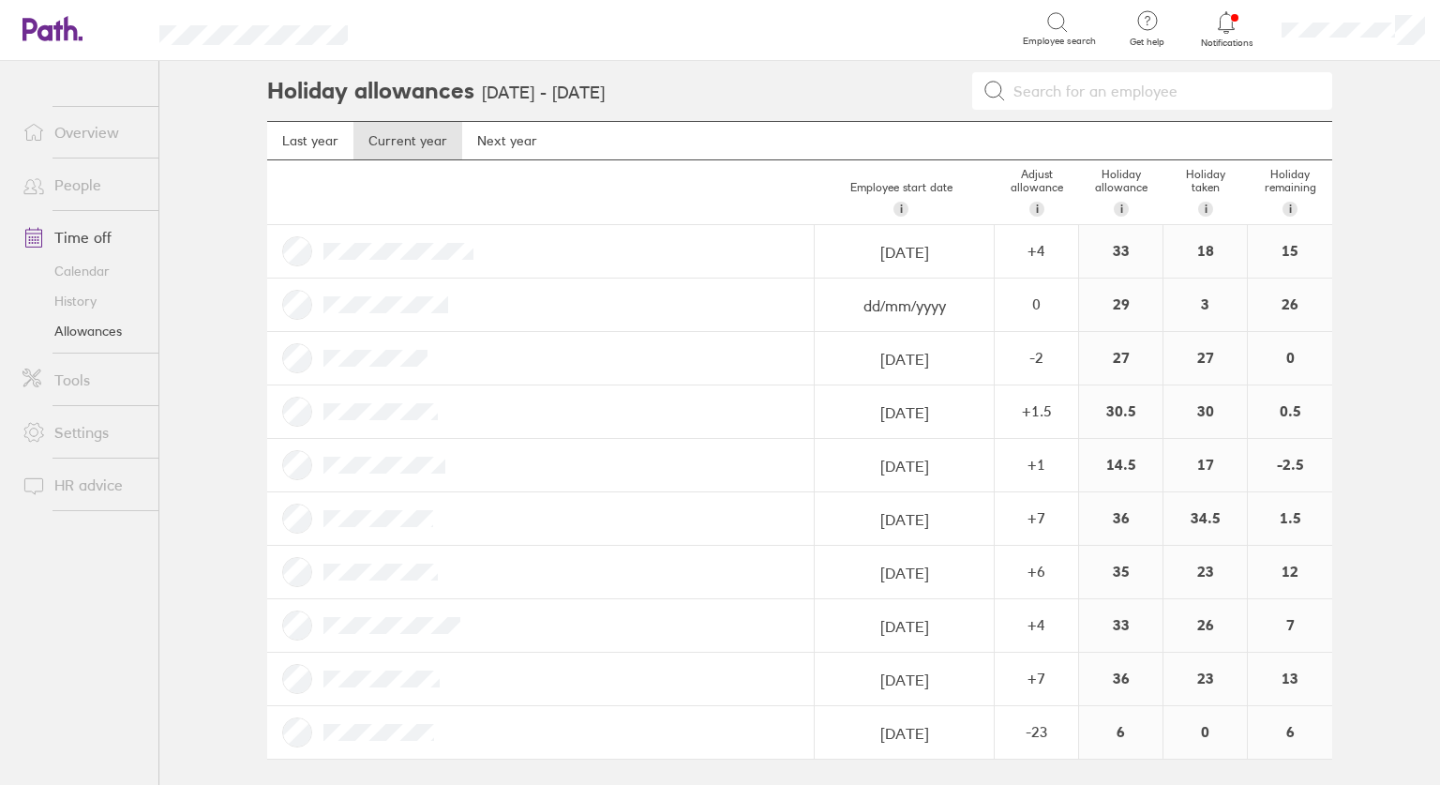
click at [283, 462] on div at bounding box center [540, 465] width 547 height 52
click at [284, 471] on div at bounding box center [540, 465] width 547 height 52
click at [282, 473] on div at bounding box center [540, 465] width 547 height 52
drag, startPoint x: 282, startPoint y: 473, endPoint x: 294, endPoint y: 138, distance: 335.8
click at [294, 138] on link "Last year" at bounding box center [310, 140] width 86 height 37
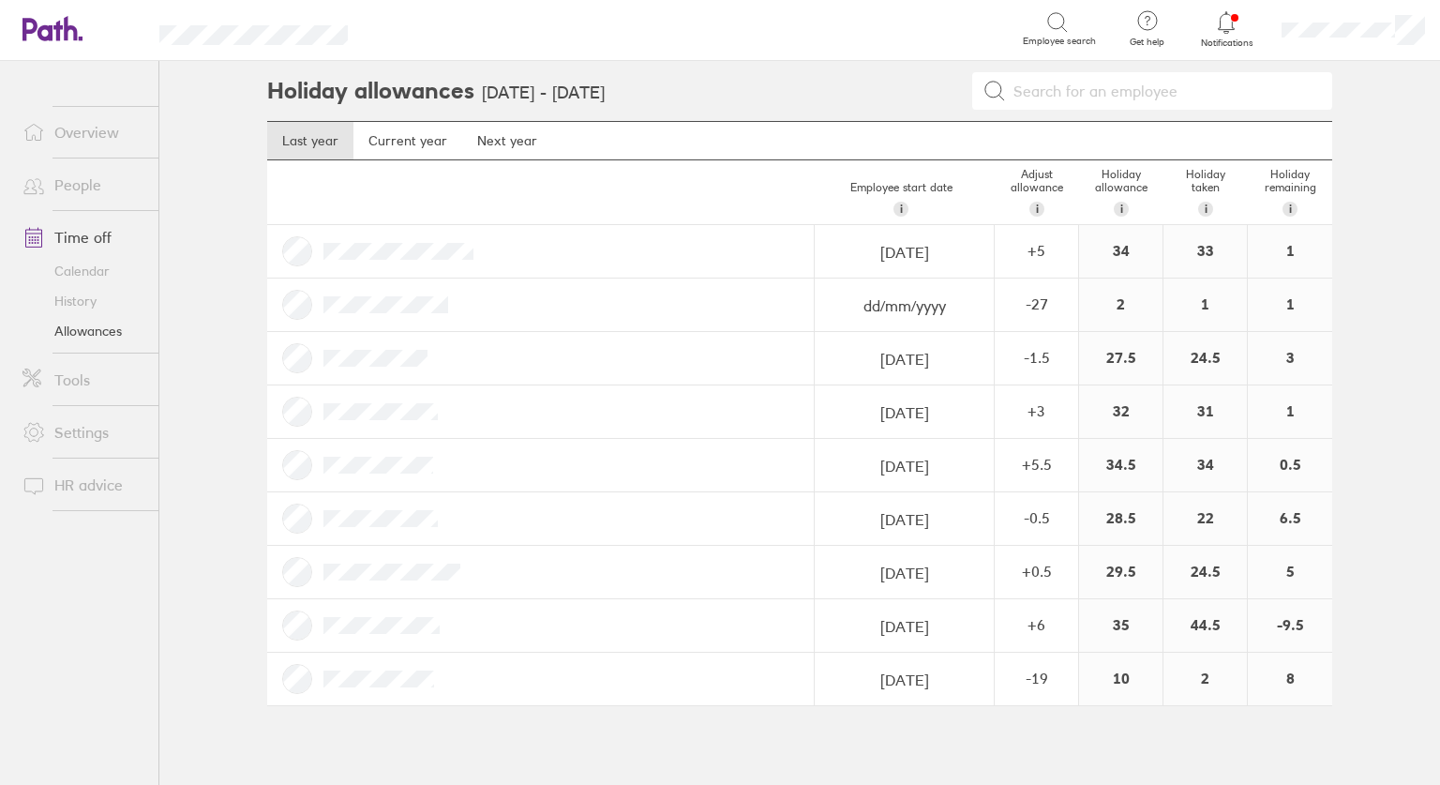
click at [81, 329] on link "Allowances" at bounding box center [82, 331] width 151 height 30
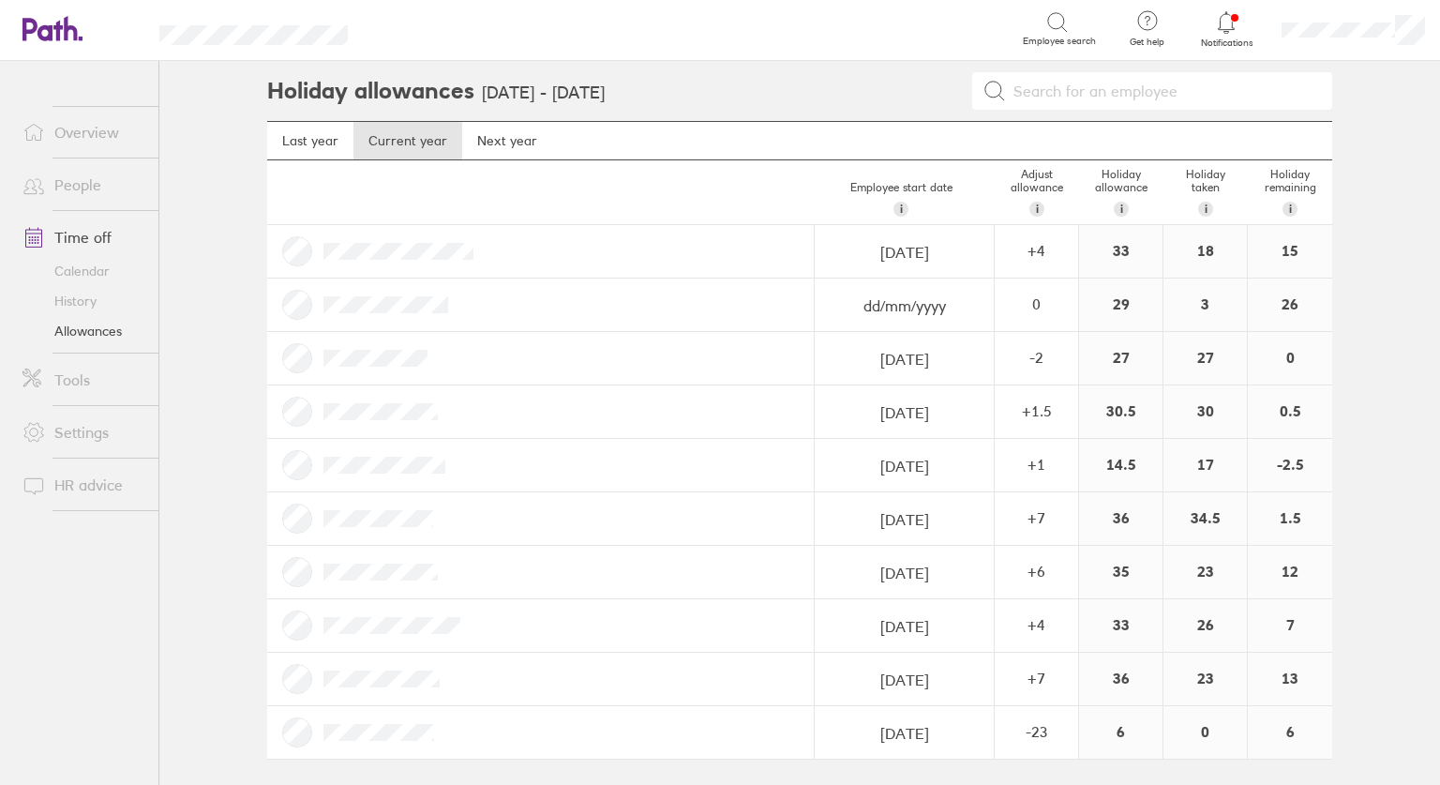
click at [97, 185] on link "People" at bounding box center [82, 184] width 151 height 37
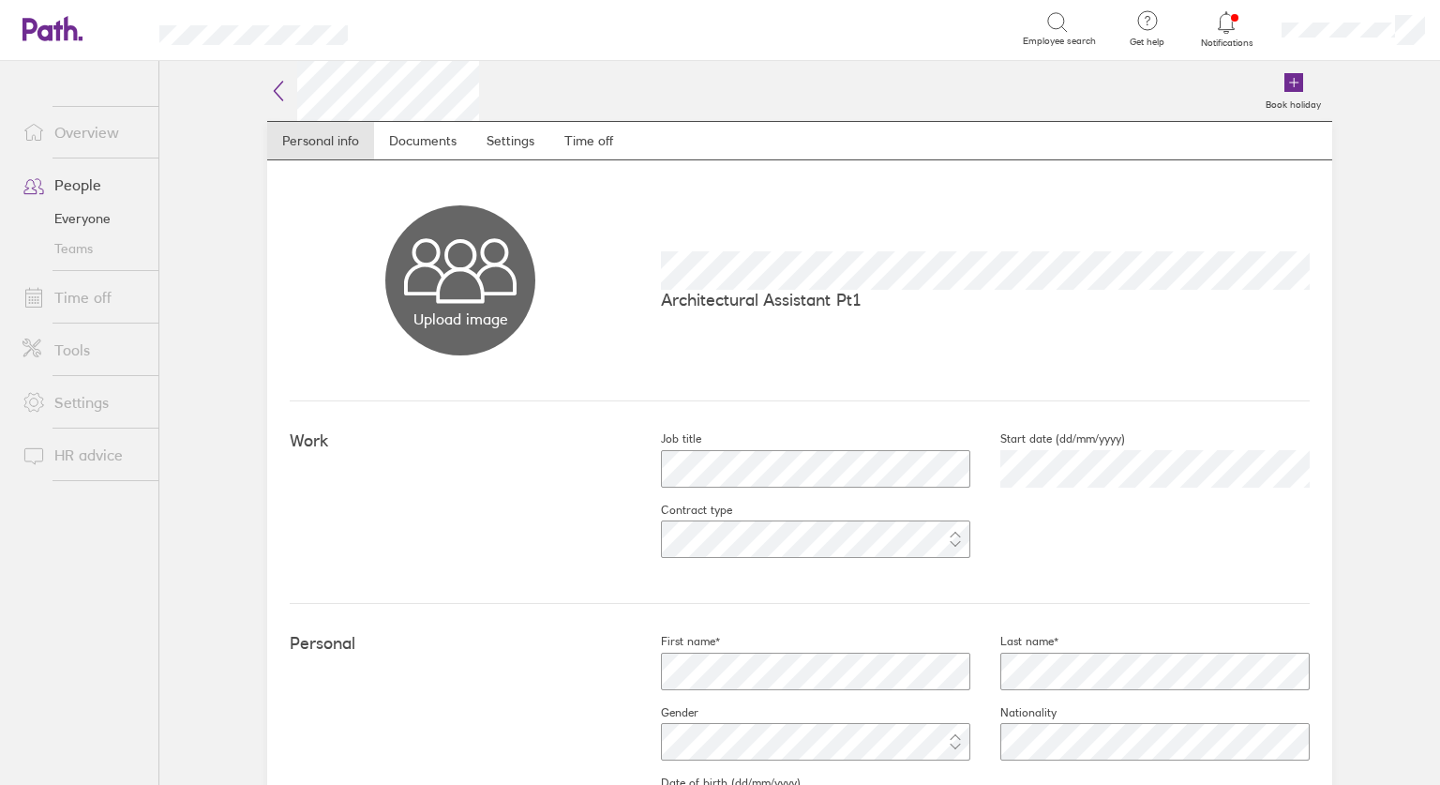
click at [581, 137] on link "Time off" at bounding box center [588, 140] width 79 height 37
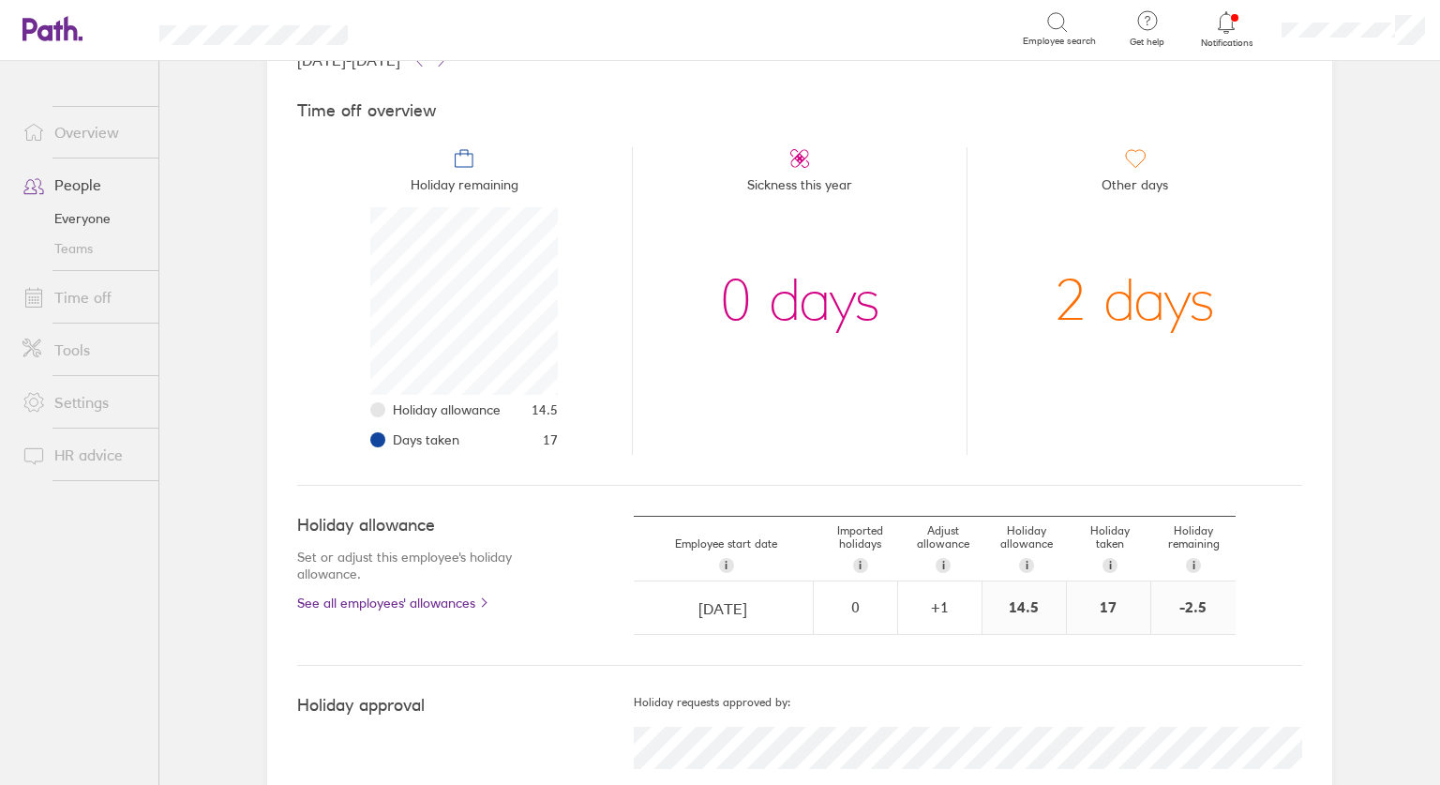
scroll to position [185, 0]
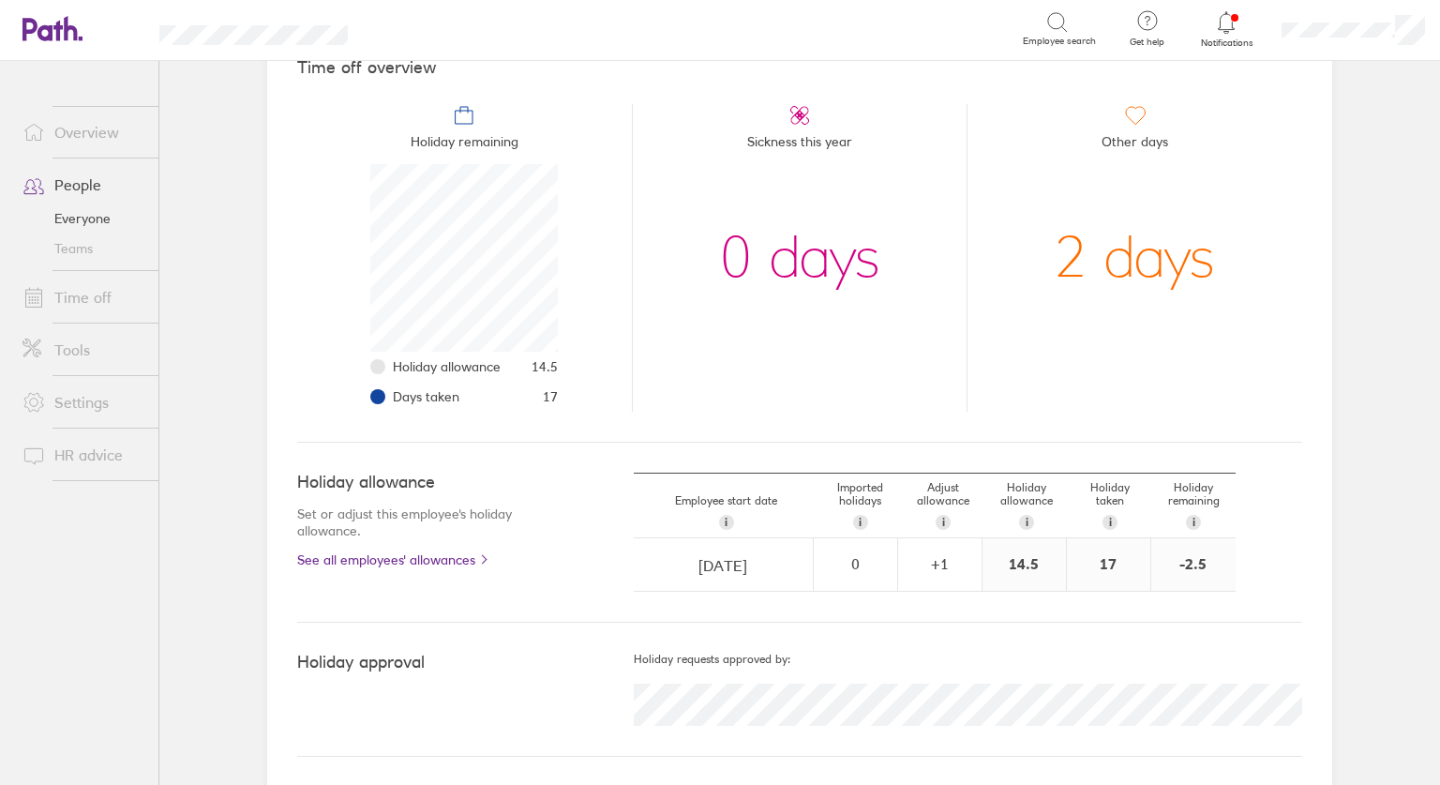
click at [1226, 24] on icon at bounding box center [1226, 22] width 22 height 22
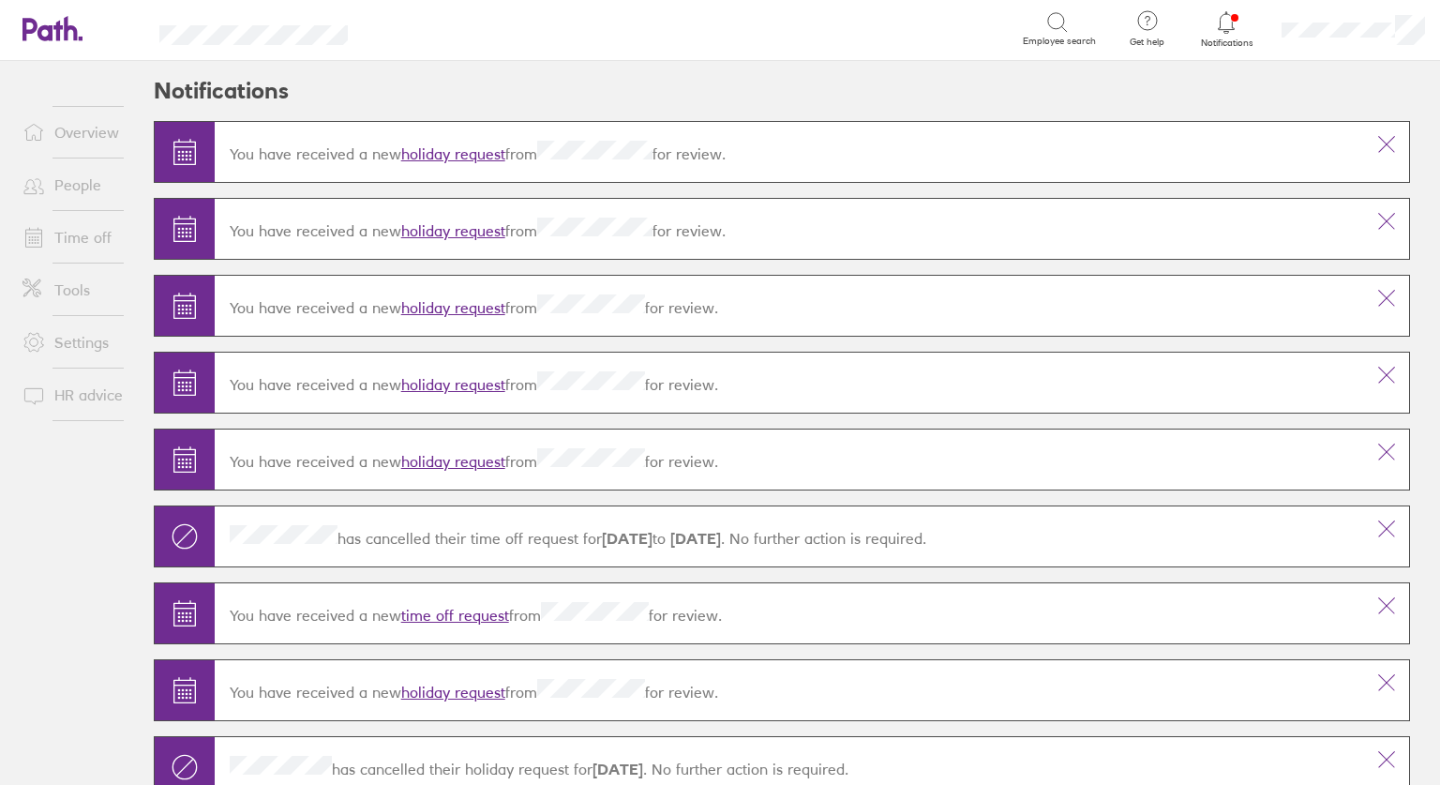
click at [86, 135] on link "Overview" at bounding box center [82, 131] width 151 height 37
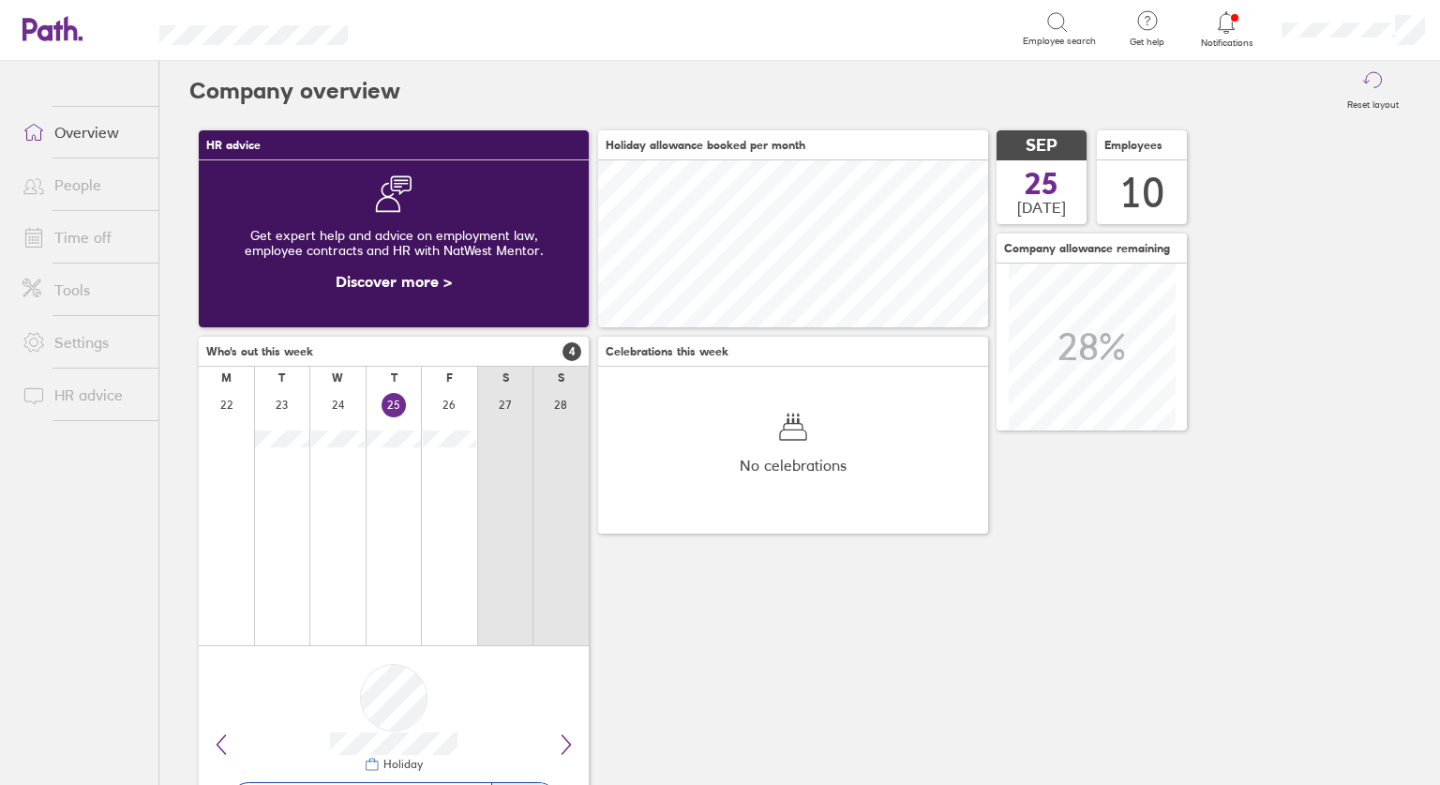
scroll to position [167, 390]
click at [1236, 31] on icon at bounding box center [1226, 22] width 22 height 22
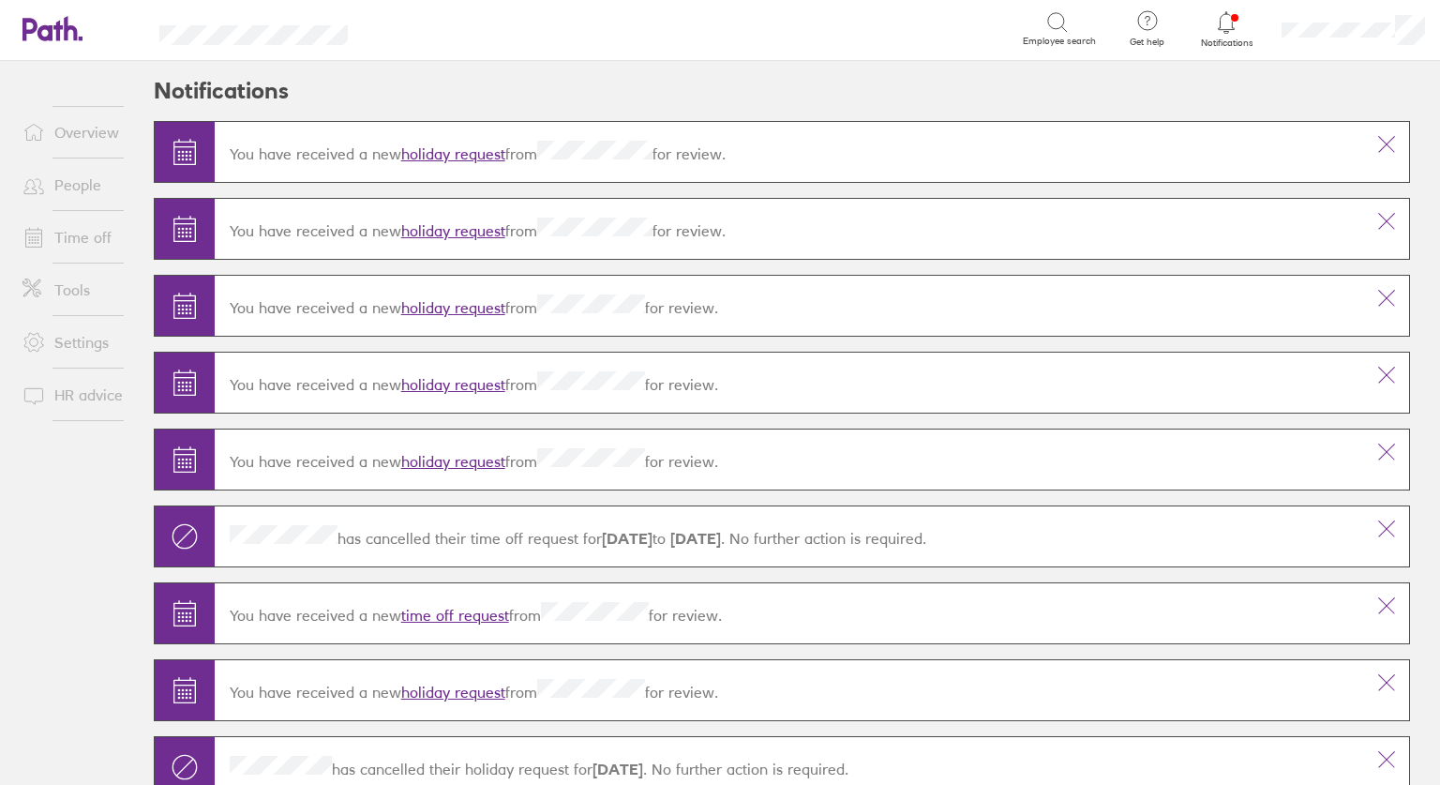
click at [412, 146] on link "holiday request" at bounding box center [453, 153] width 104 height 19
